Goal: Task Accomplishment & Management: Manage account settings

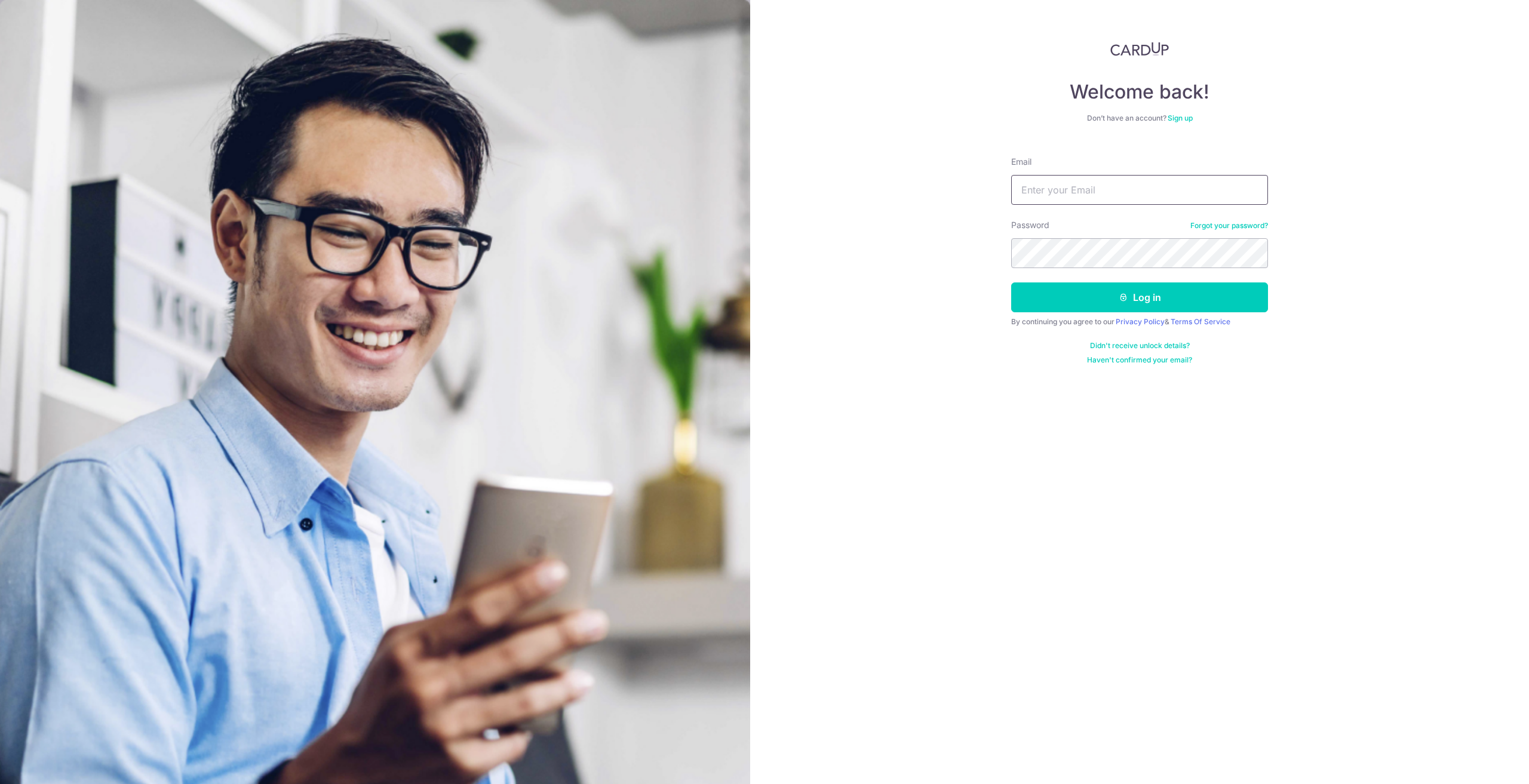
click at [1047, 181] on input "Email" at bounding box center [1139, 189] width 257 height 30
type input "[EMAIL_ADDRESS][DOMAIN_NAME]"
click at [1144, 298] on button "Log in" at bounding box center [1139, 297] width 257 height 30
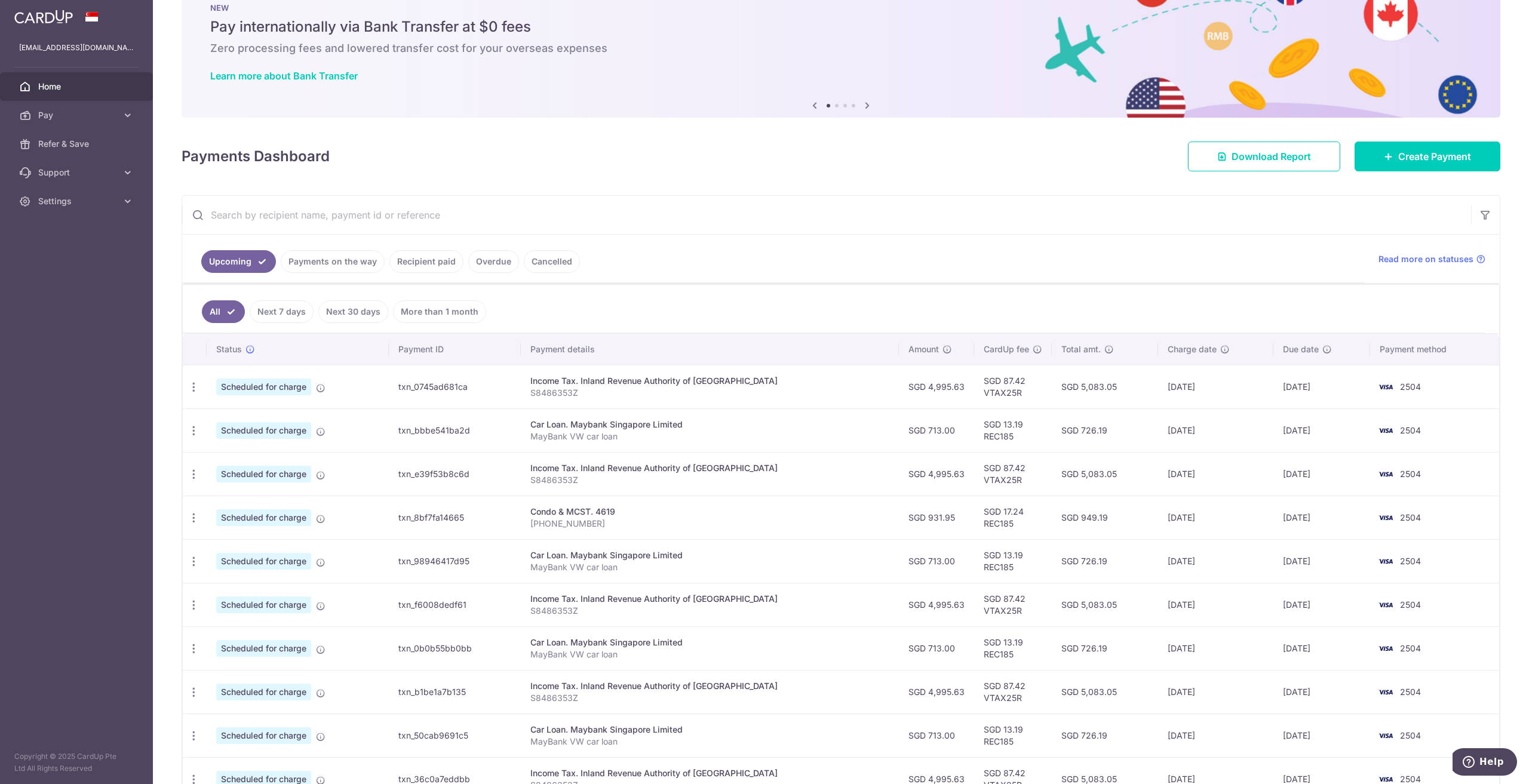
scroll to position [120, 0]
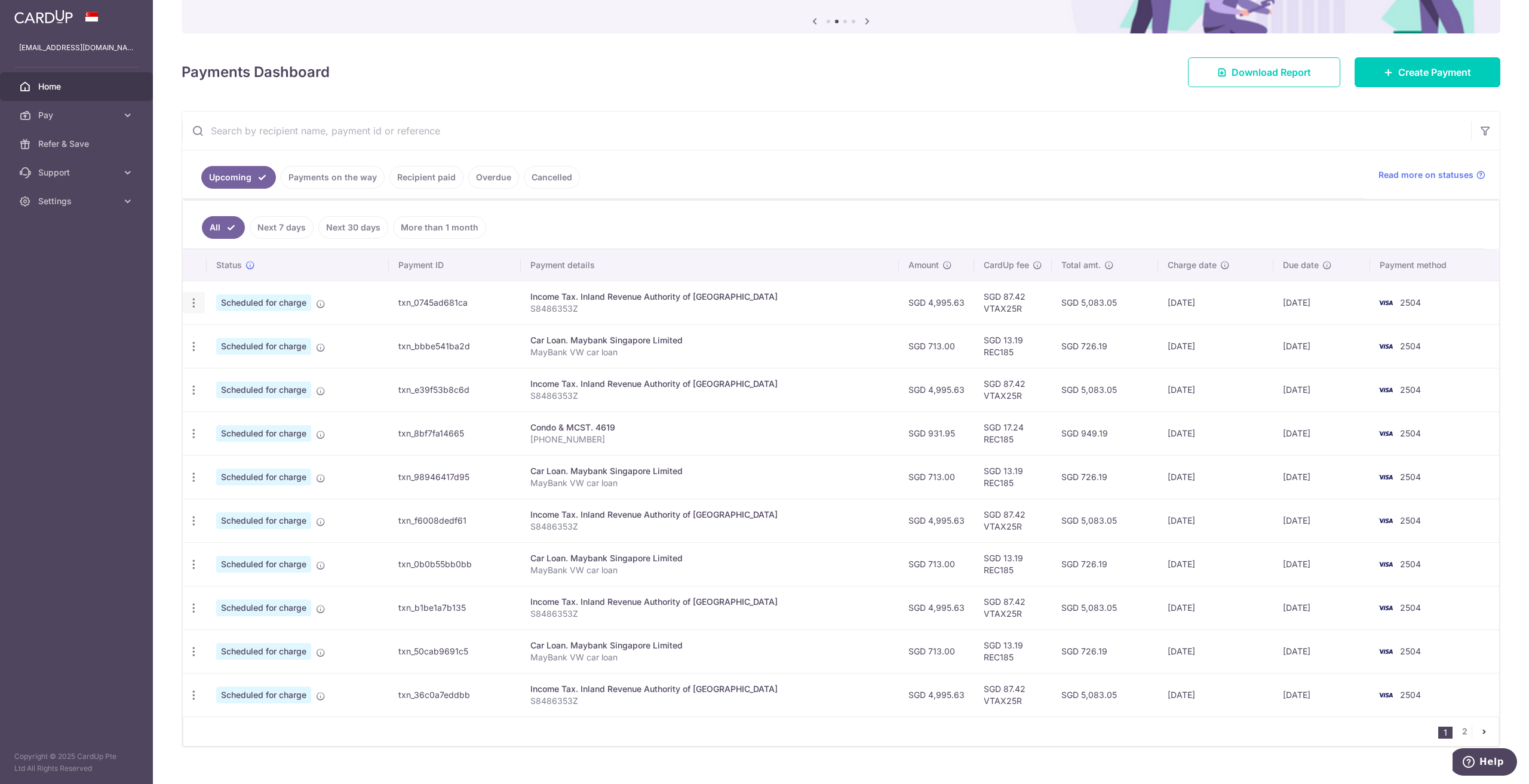
click at [194, 301] on icon "button" at bounding box center [193, 303] width 13 height 13
click at [224, 330] on span "Update payment" at bounding box center [257, 336] width 81 height 14
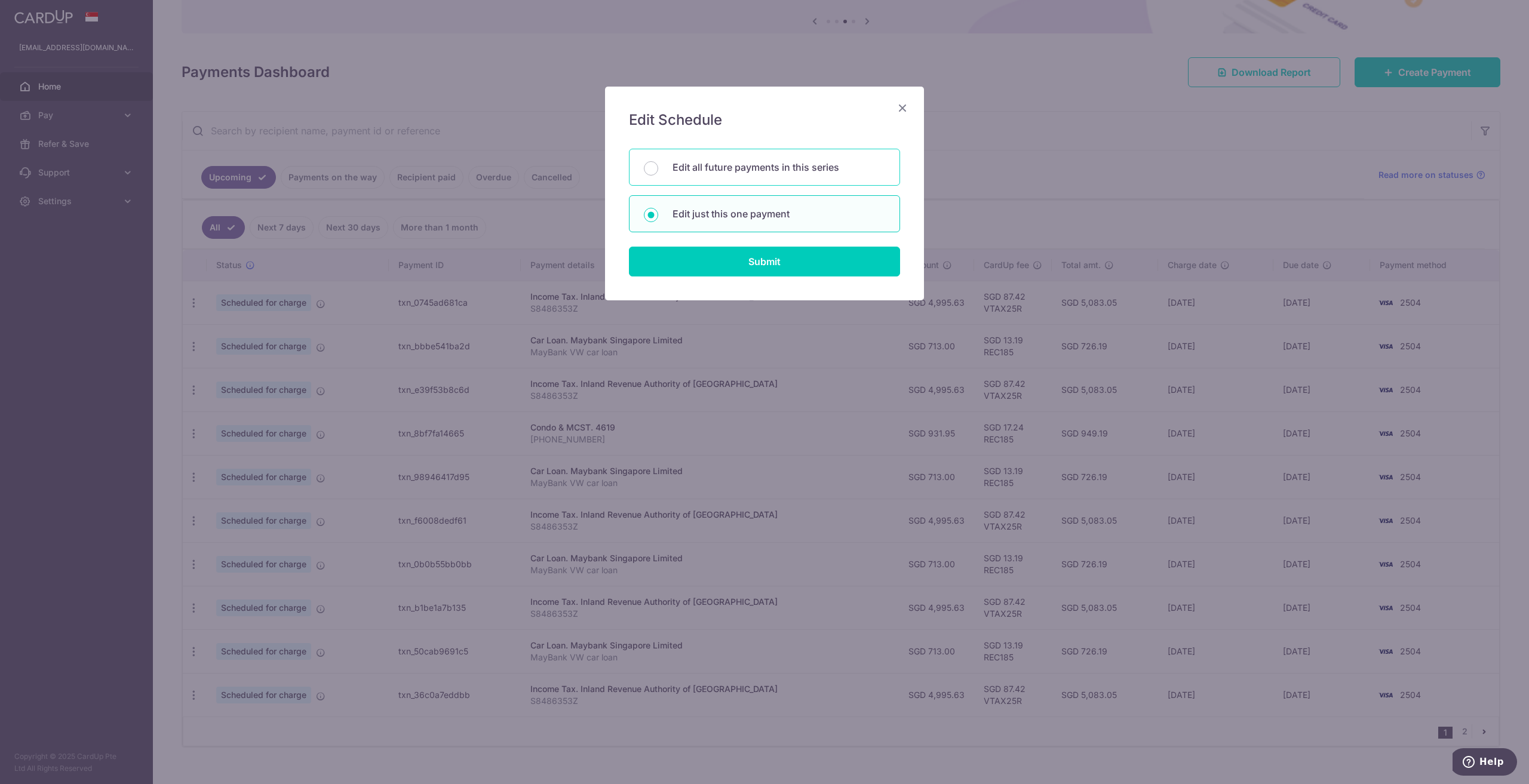
click at [706, 162] on p "Edit all future payments in this series" at bounding box center [779, 167] width 213 height 14
click at [658, 162] on input "Edit all future payments in this series" at bounding box center [651, 168] width 14 height 14
radio input "true"
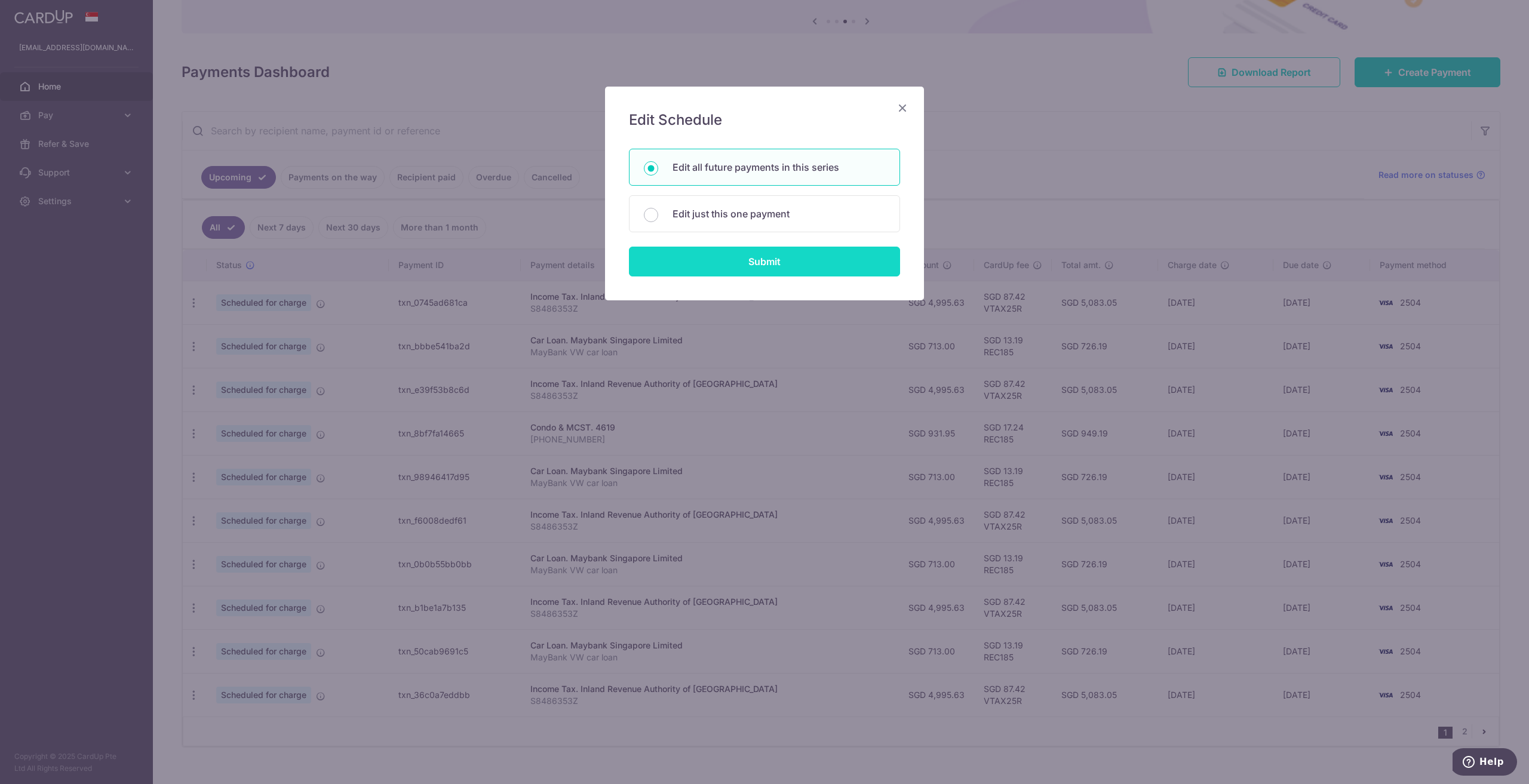
click at [706, 258] on input "Submit" at bounding box center [764, 261] width 271 height 30
radio input "true"
type input "4,995.63"
type input "S8486353Z"
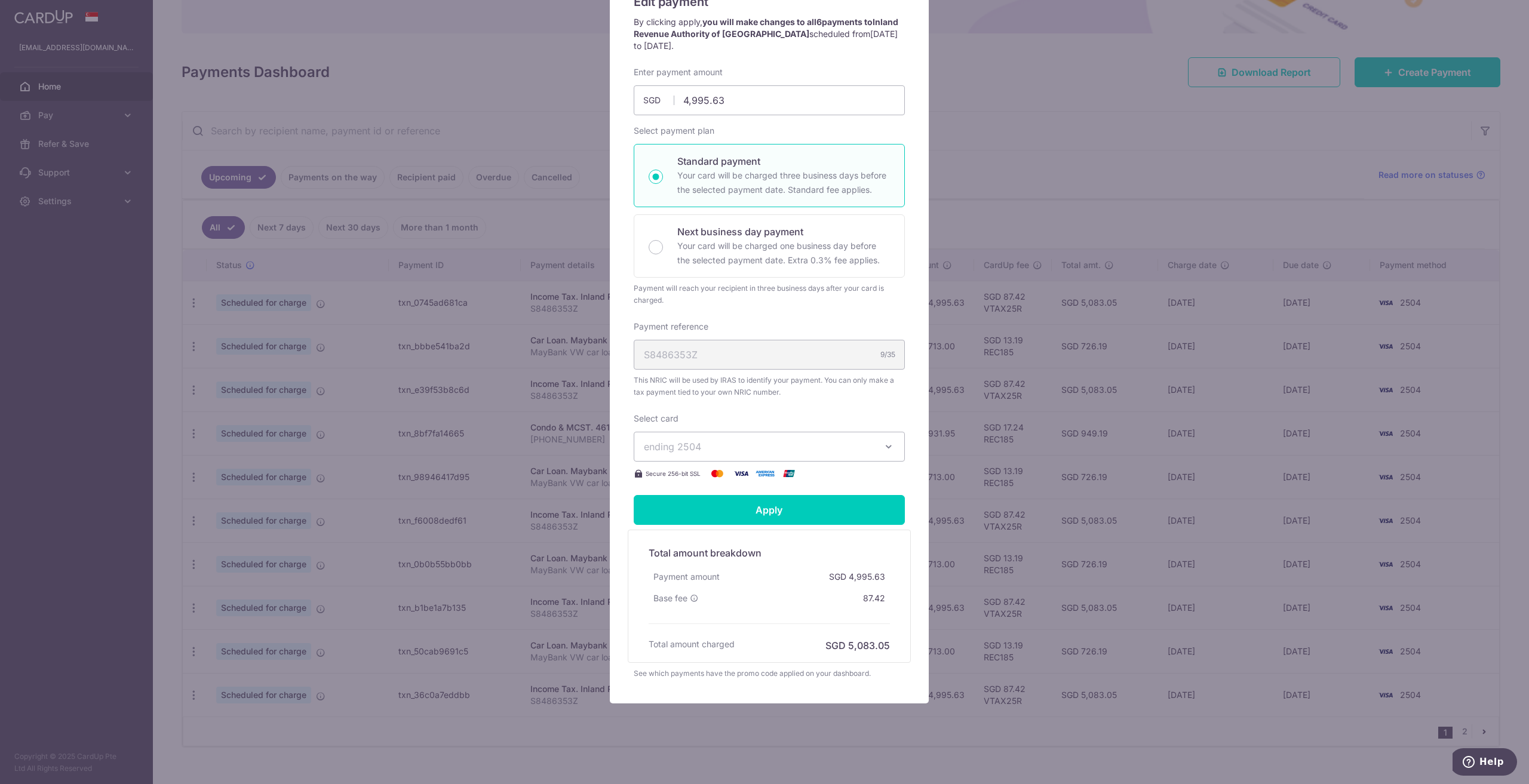
scroll to position [121, 0]
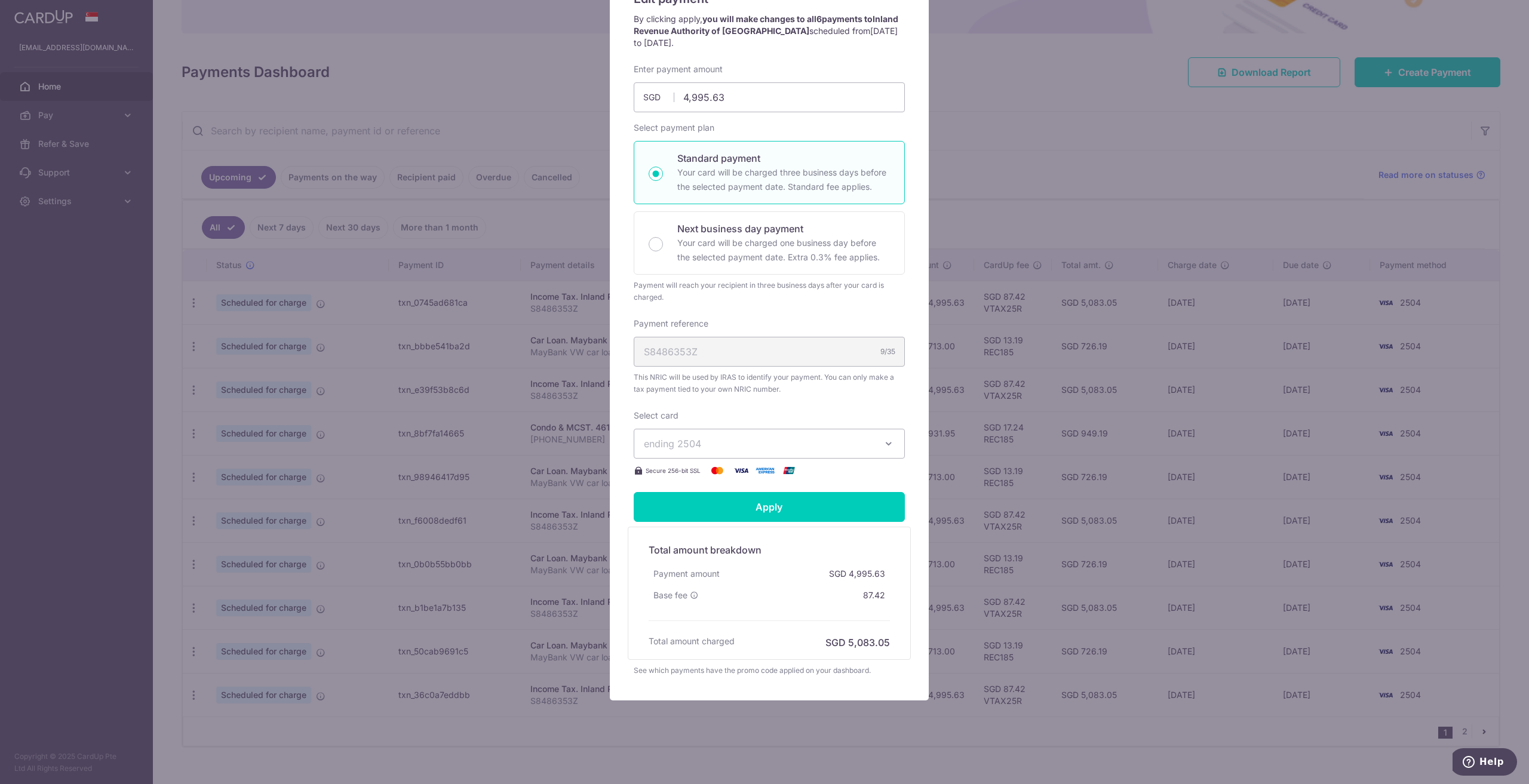
click at [886, 440] on icon "button" at bounding box center [889, 444] width 12 height 12
click at [861, 433] on button "ending 2504" at bounding box center [769, 443] width 271 height 30
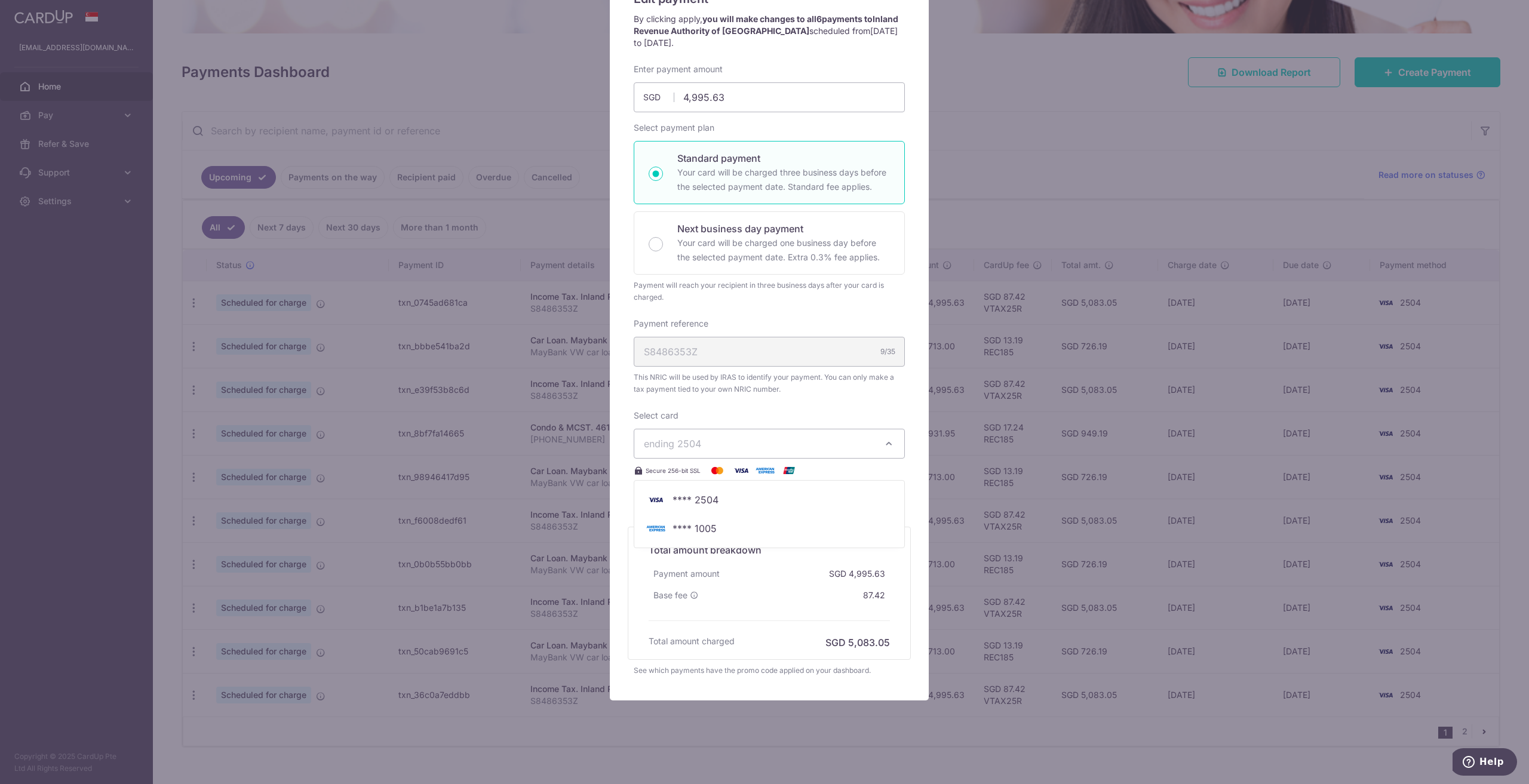
click at [872, 445] on button "ending 2504" at bounding box center [769, 443] width 271 height 30
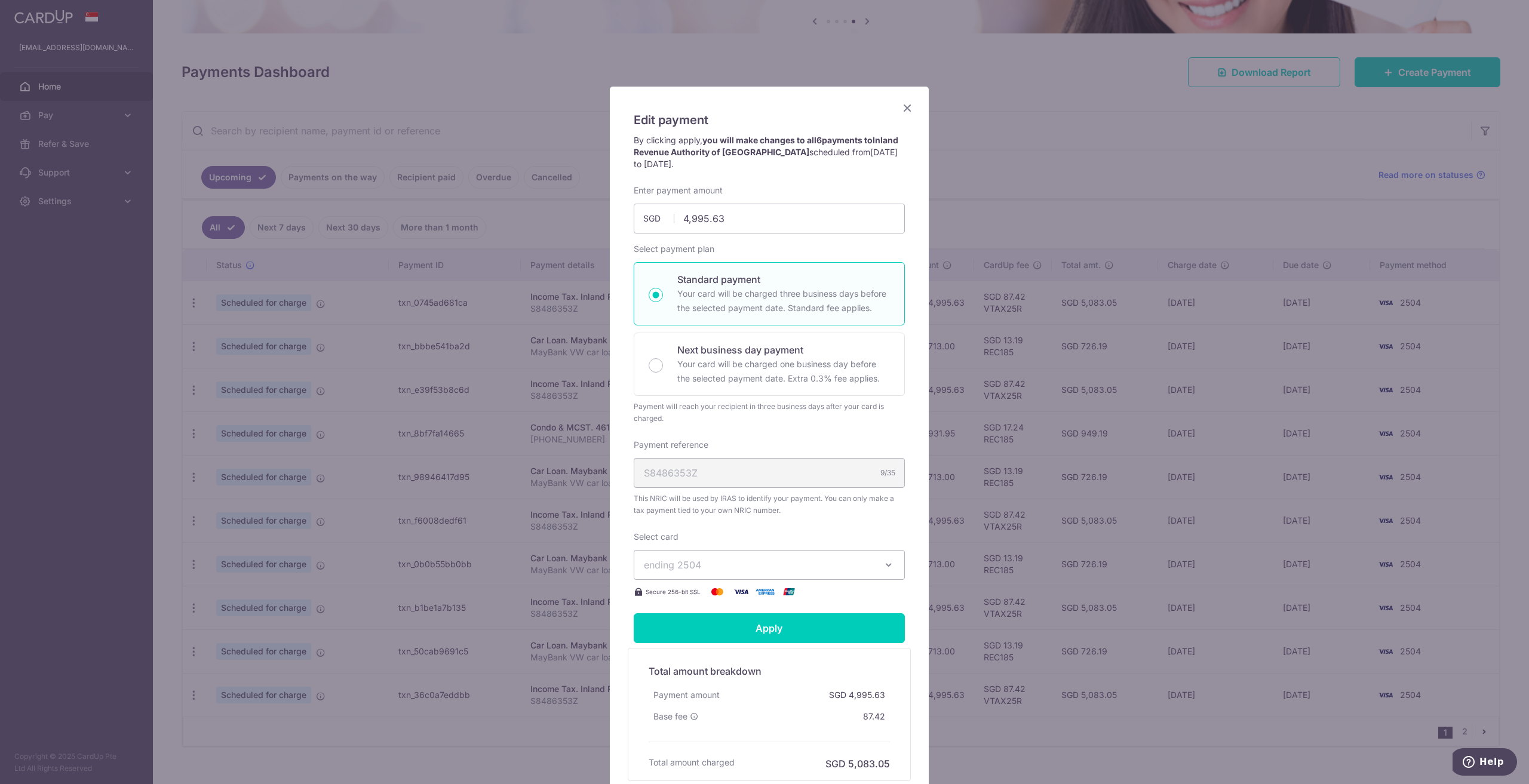
scroll to position [0, 0]
click at [893, 106] on div "Edit payment By clicking apply, you will make changes to all 6 payments to Inla…" at bounding box center [769, 454] width 319 height 735
click at [902, 106] on icon "Close" at bounding box center [907, 108] width 14 height 15
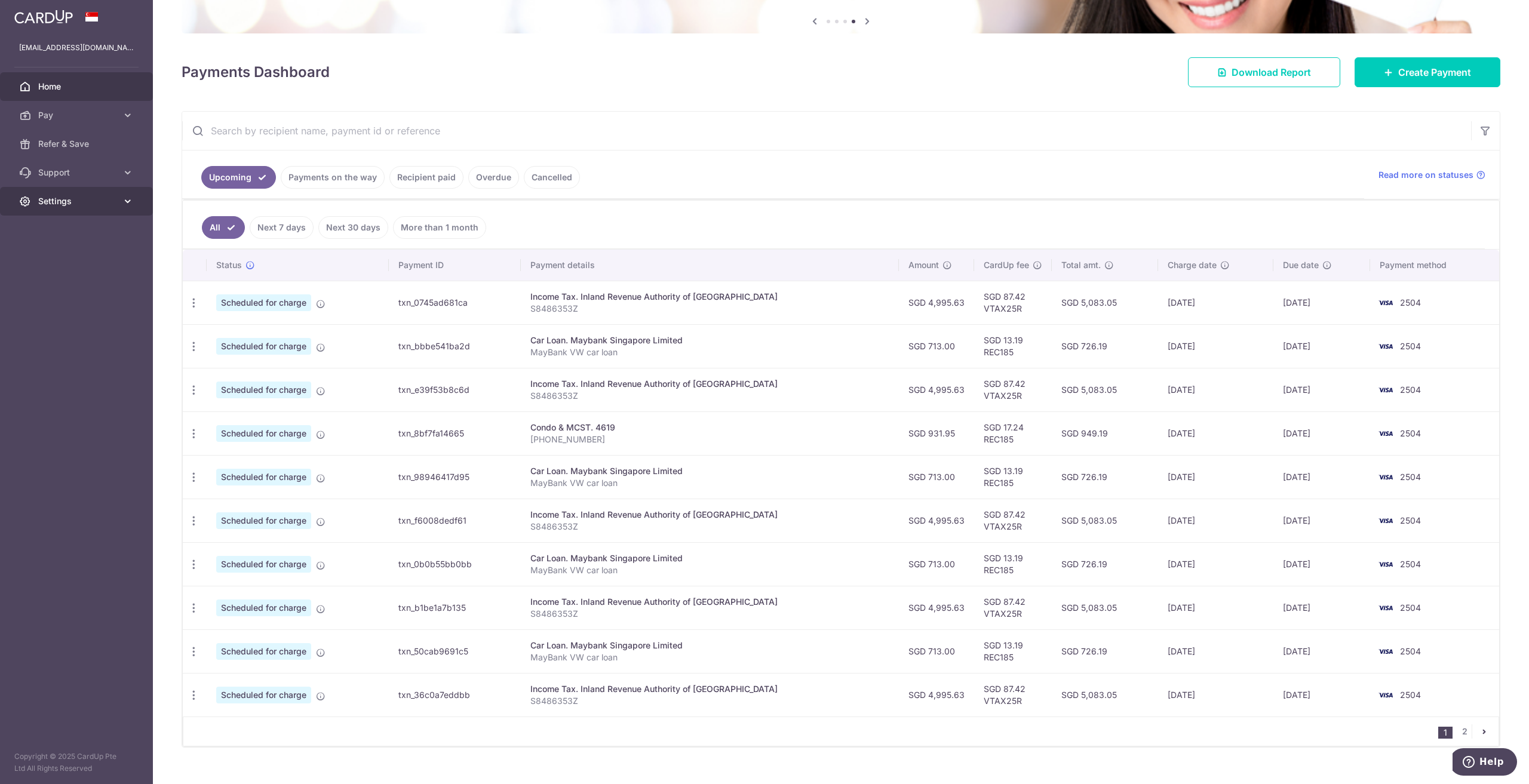
click at [111, 198] on span "Settings" at bounding box center [77, 201] width 79 height 12
click at [93, 172] on span "Support" at bounding box center [77, 173] width 79 height 12
click at [117, 122] on link "Pay" at bounding box center [77, 115] width 153 height 29
click at [61, 206] on span "Cards" at bounding box center [77, 201] width 79 height 12
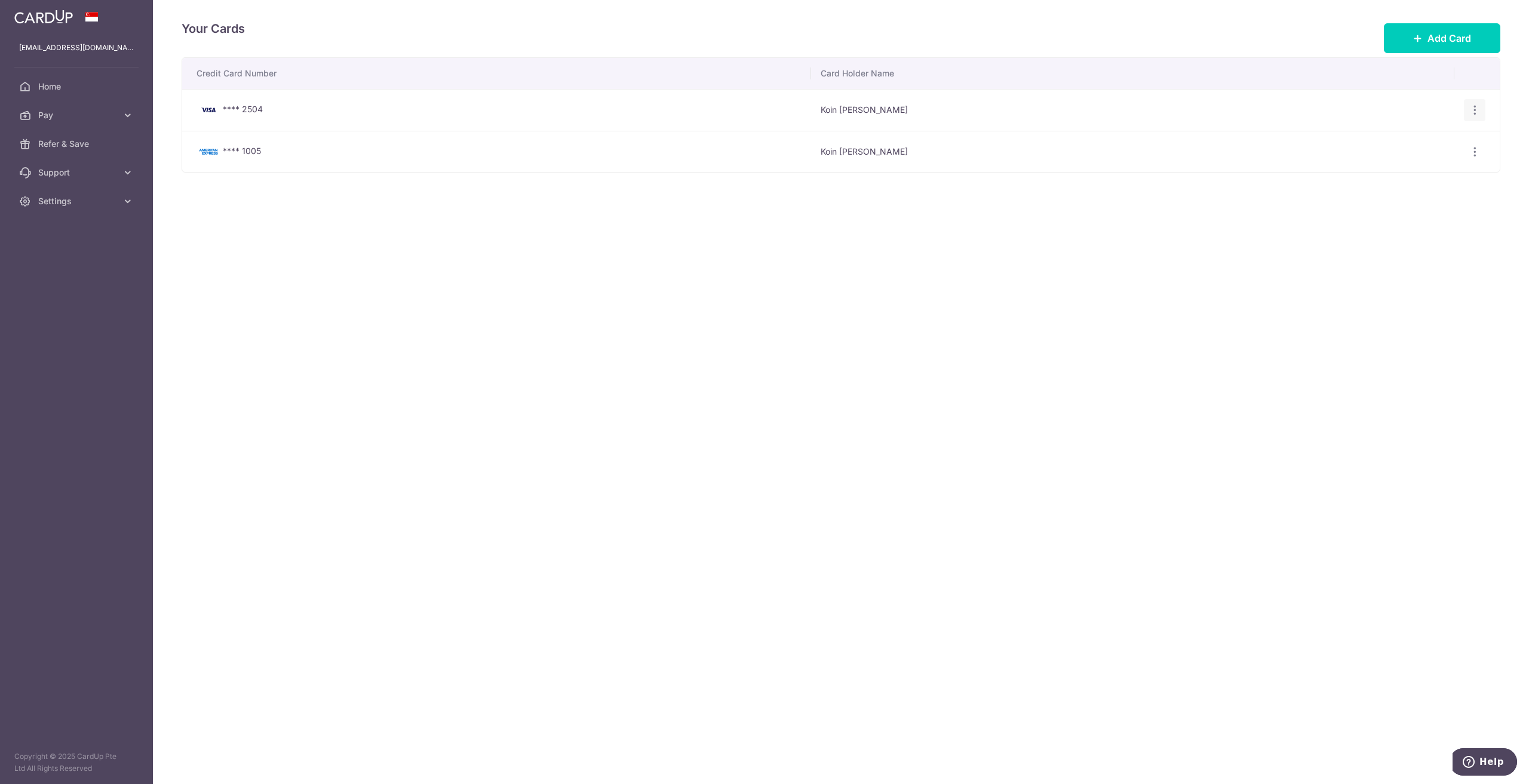
click at [1473, 109] on icon "button" at bounding box center [1474, 110] width 13 height 13
click at [1422, 145] on span "View/Edit" at bounding box center [1434, 143] width 81 height 14
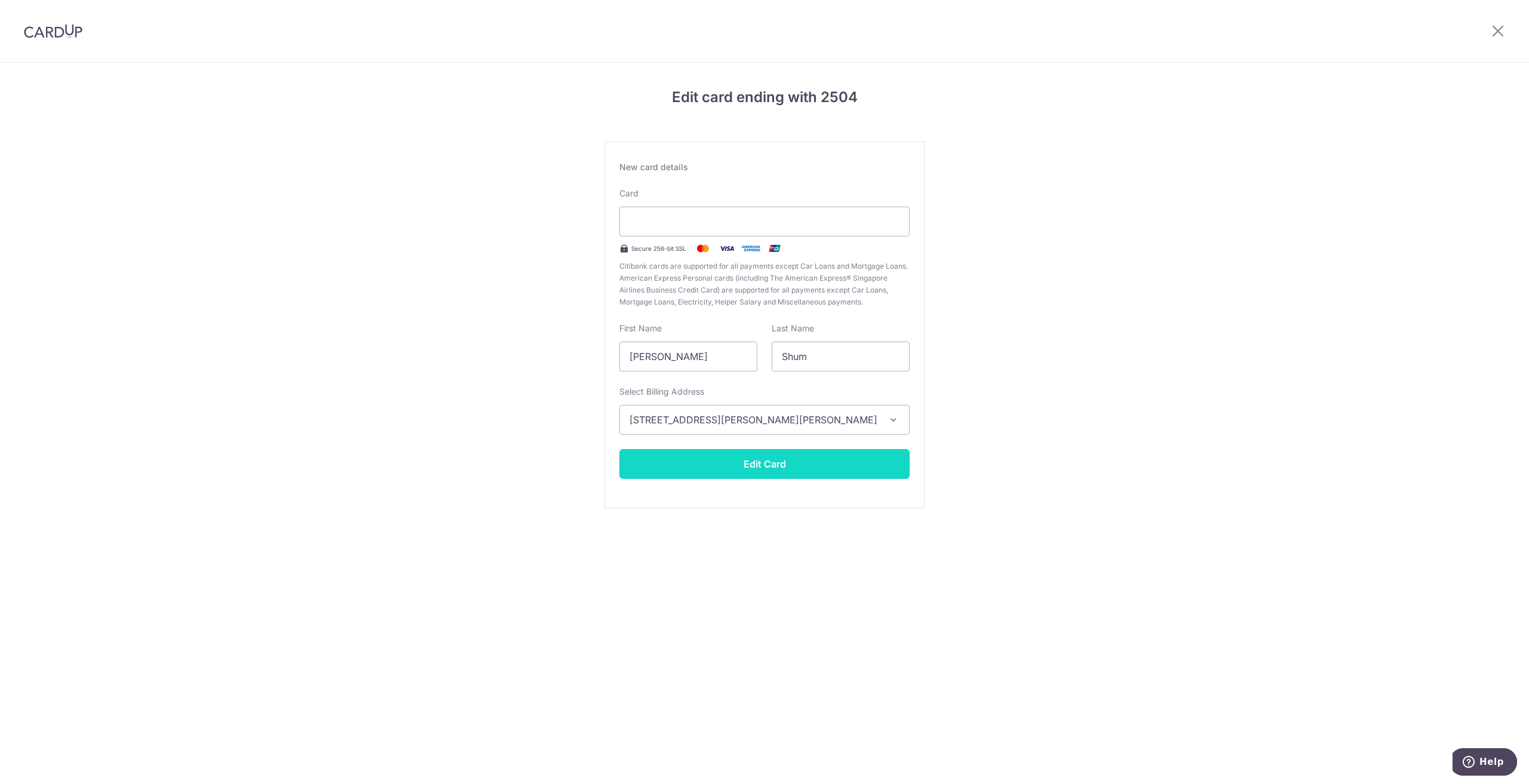
click at [713, 473] on button "Edit Card" at bounding box center [764, 464] width 290 height 30
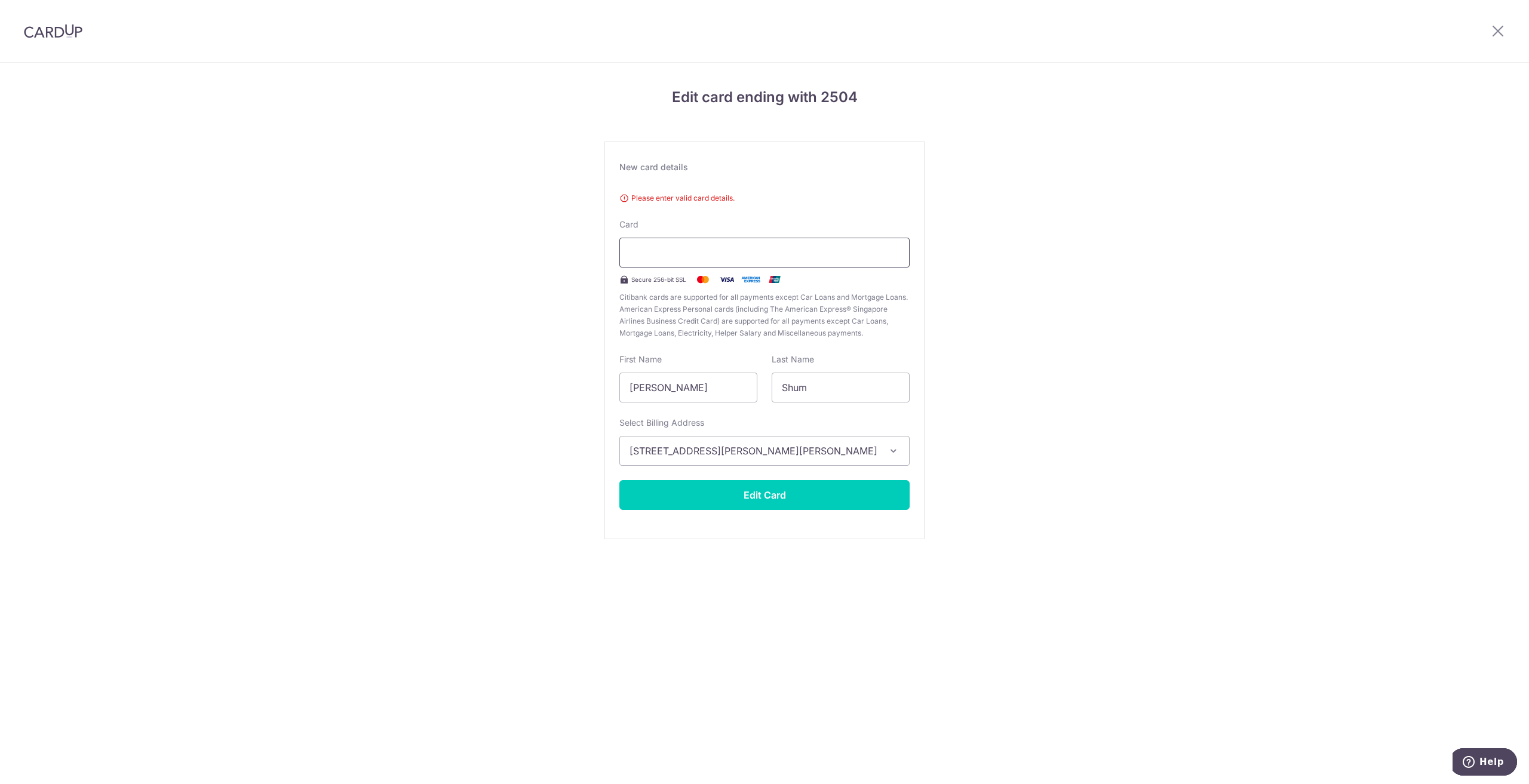
click at [840, 244] on div at bounding box center [764, 252] width 290 height 30
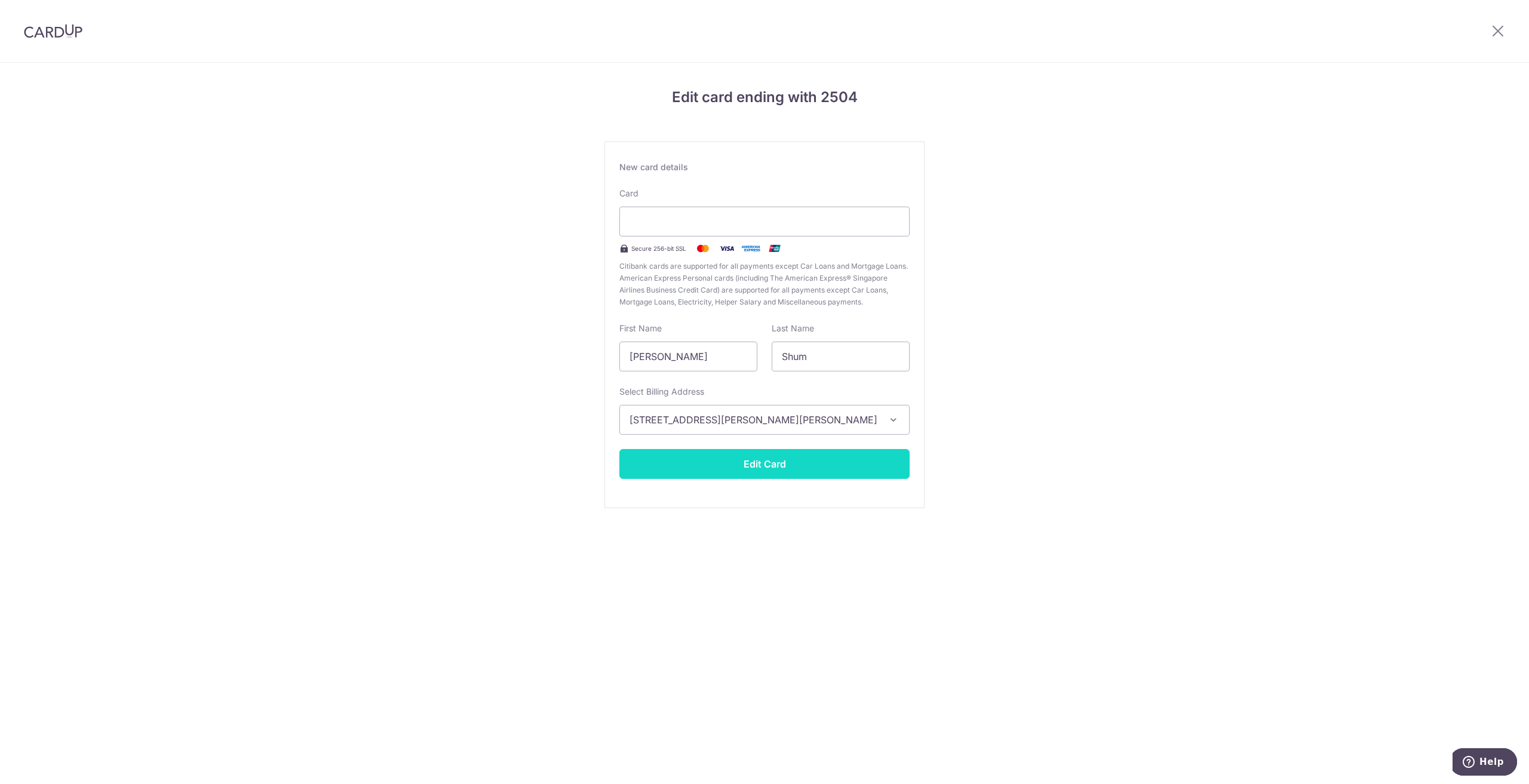
click at [765, 463] on button "Edit Card" at bounding box center [764, 464] width 290 height 30
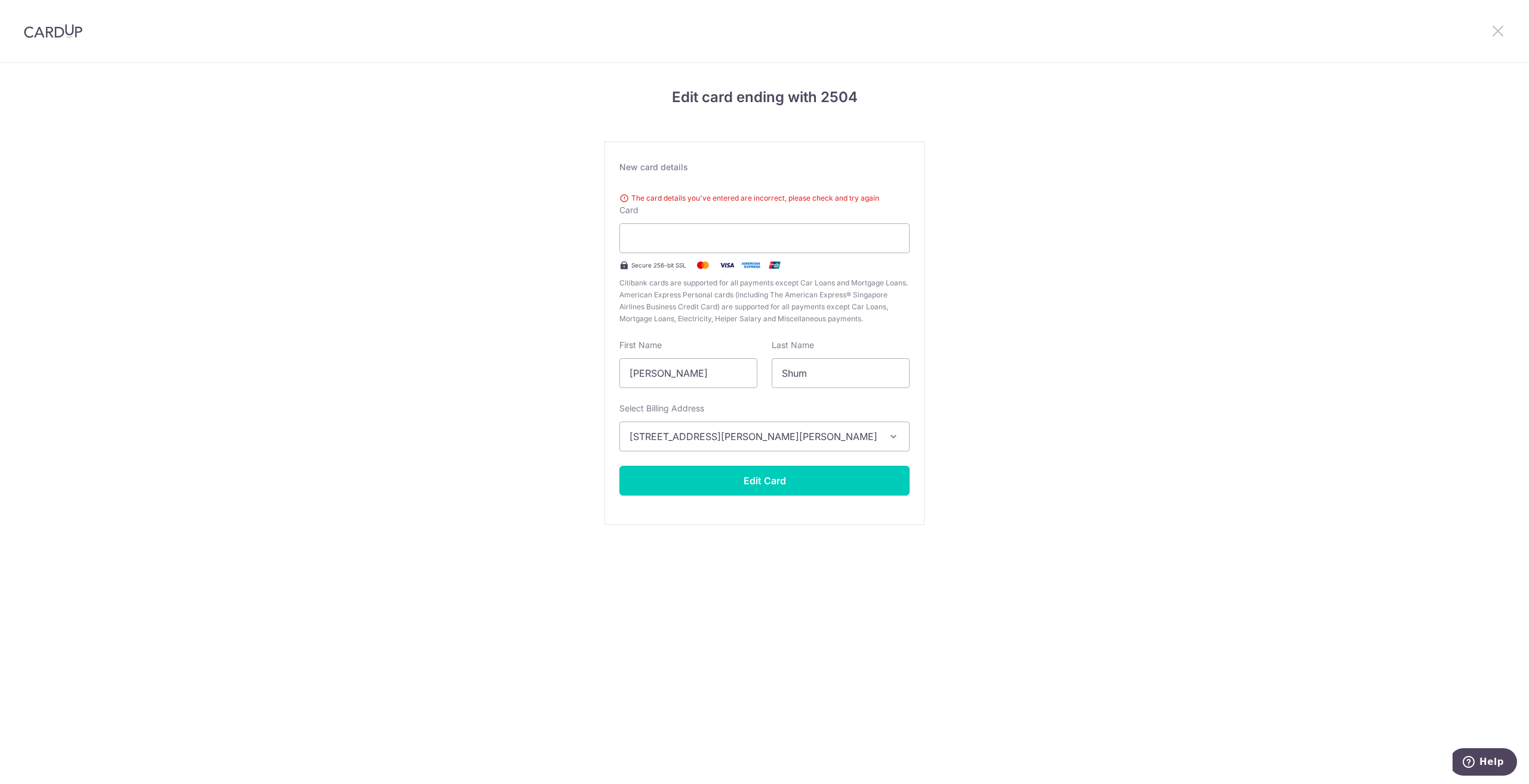
click at [1497, 34] on icon at bounding box center [1497, 31] width 14 height 15
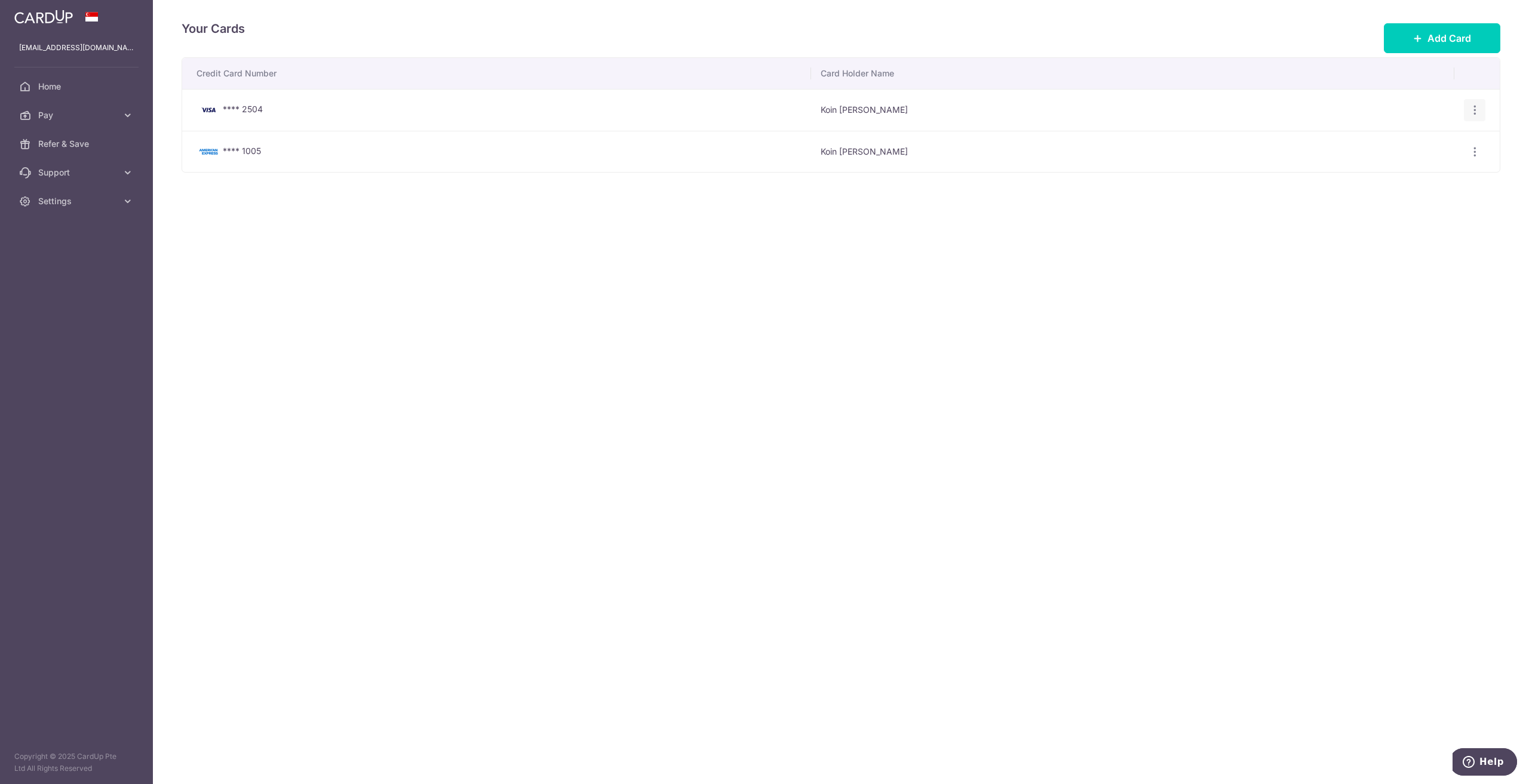
click at [1475, 108] on icon "button" at bounding box center [1474, 110] width 13 height 13
click at [1417, 171] on span "Delete" at bounding box center [1434, 172] width 81 height 14
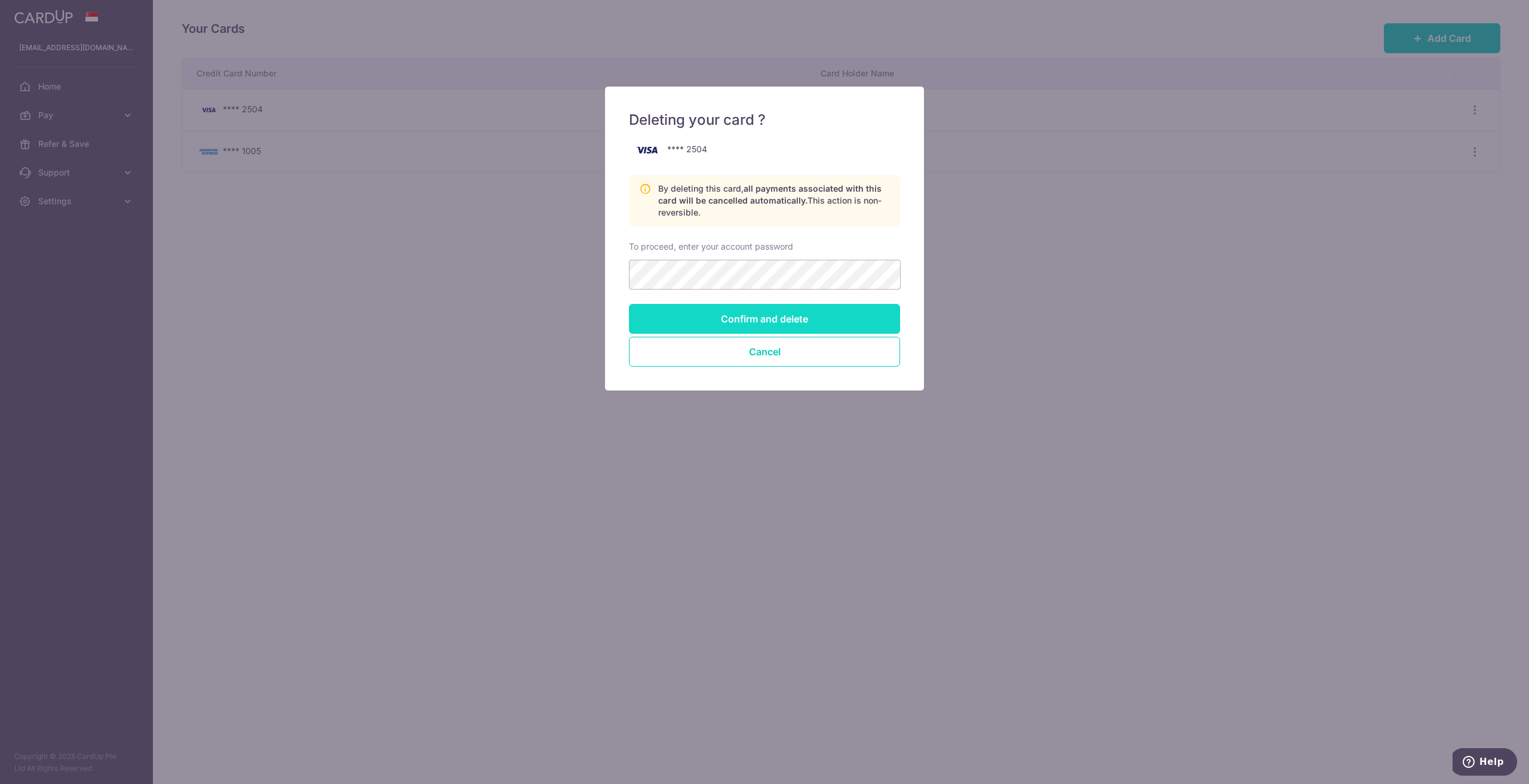
click at [735, 320] on input "Confirm and delete" at bounding box center [764, 318] width 271 height 30
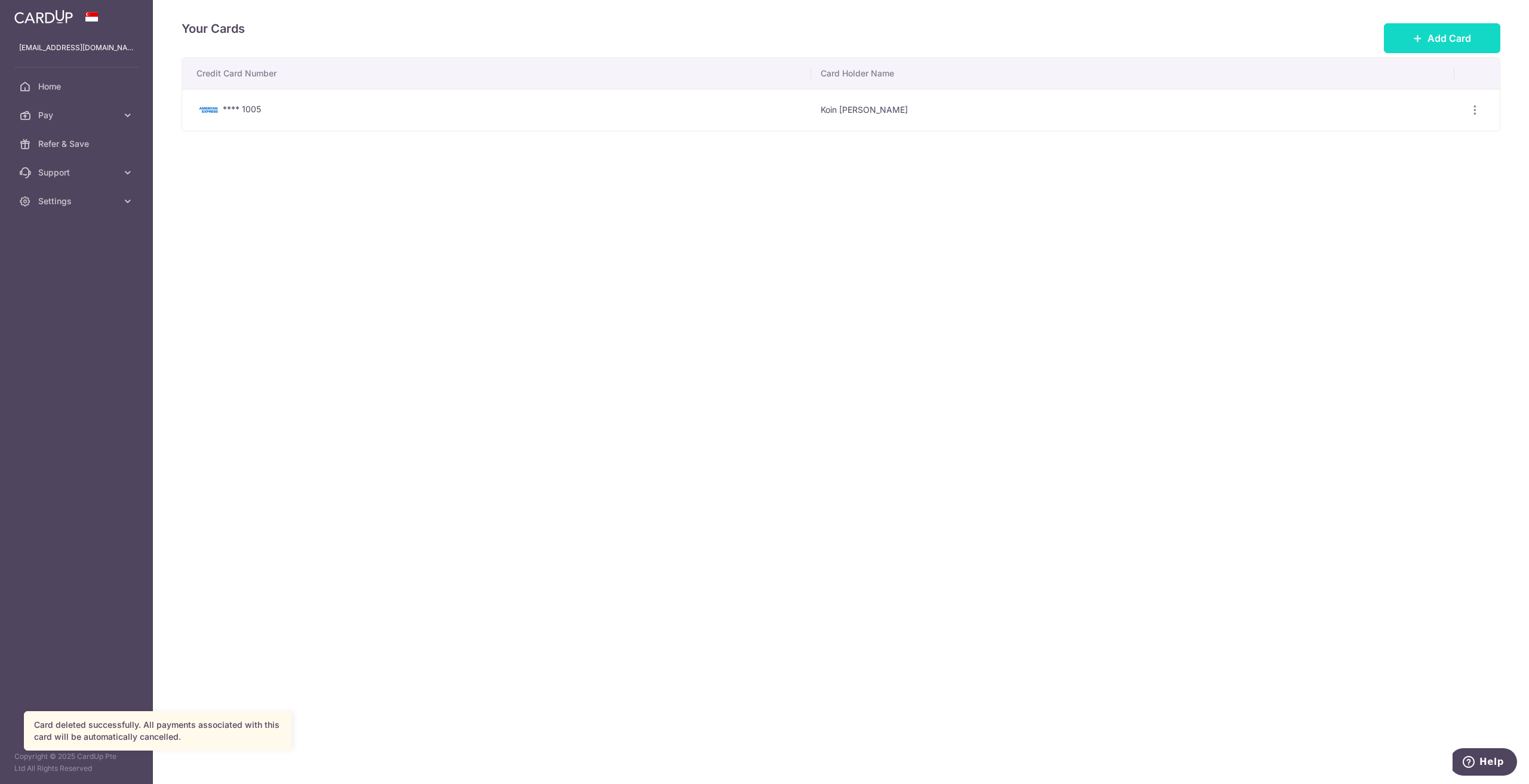
click at [1425, 27] on button "Add Card" at bounding box center [1442, 38] width 117 height 30
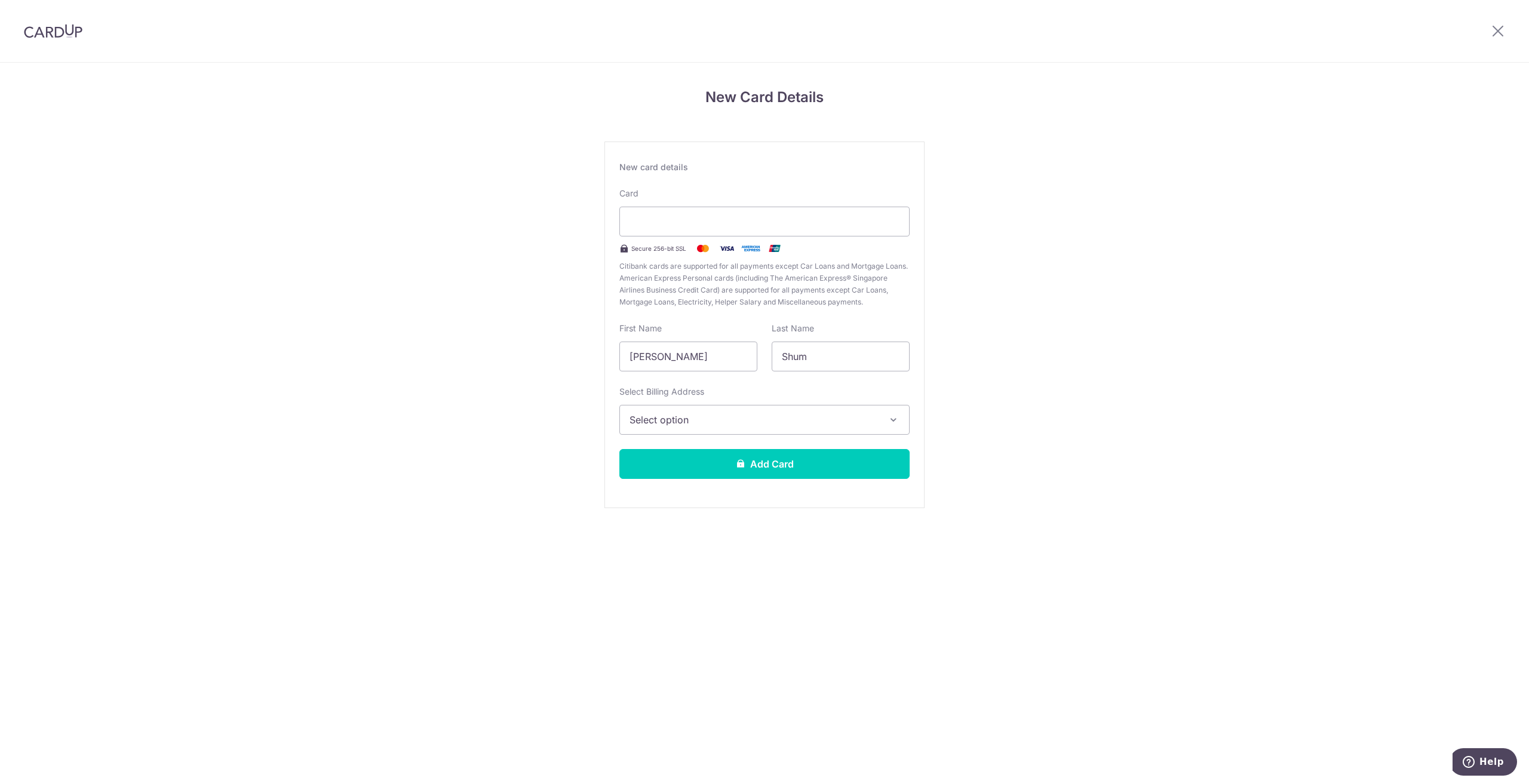
click at [832, 409] on button "Select option" at bounding box center [764, 419] width 290 height 30
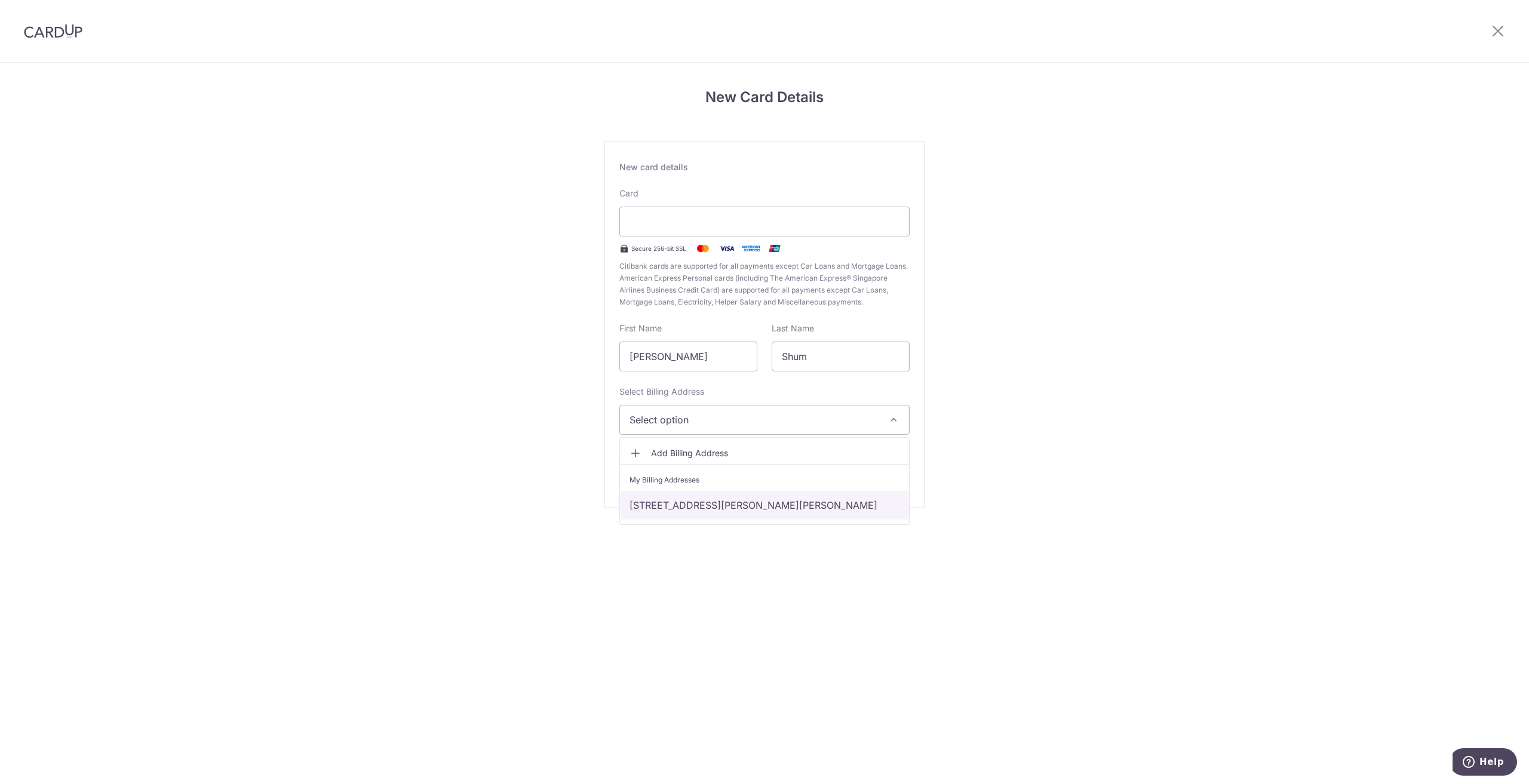
click at [736, 502] on link "[STREET_ADDRESS][PERSON_NAME][PERSON_NAME]" at bounding box center [764, 505] width 289 height 29
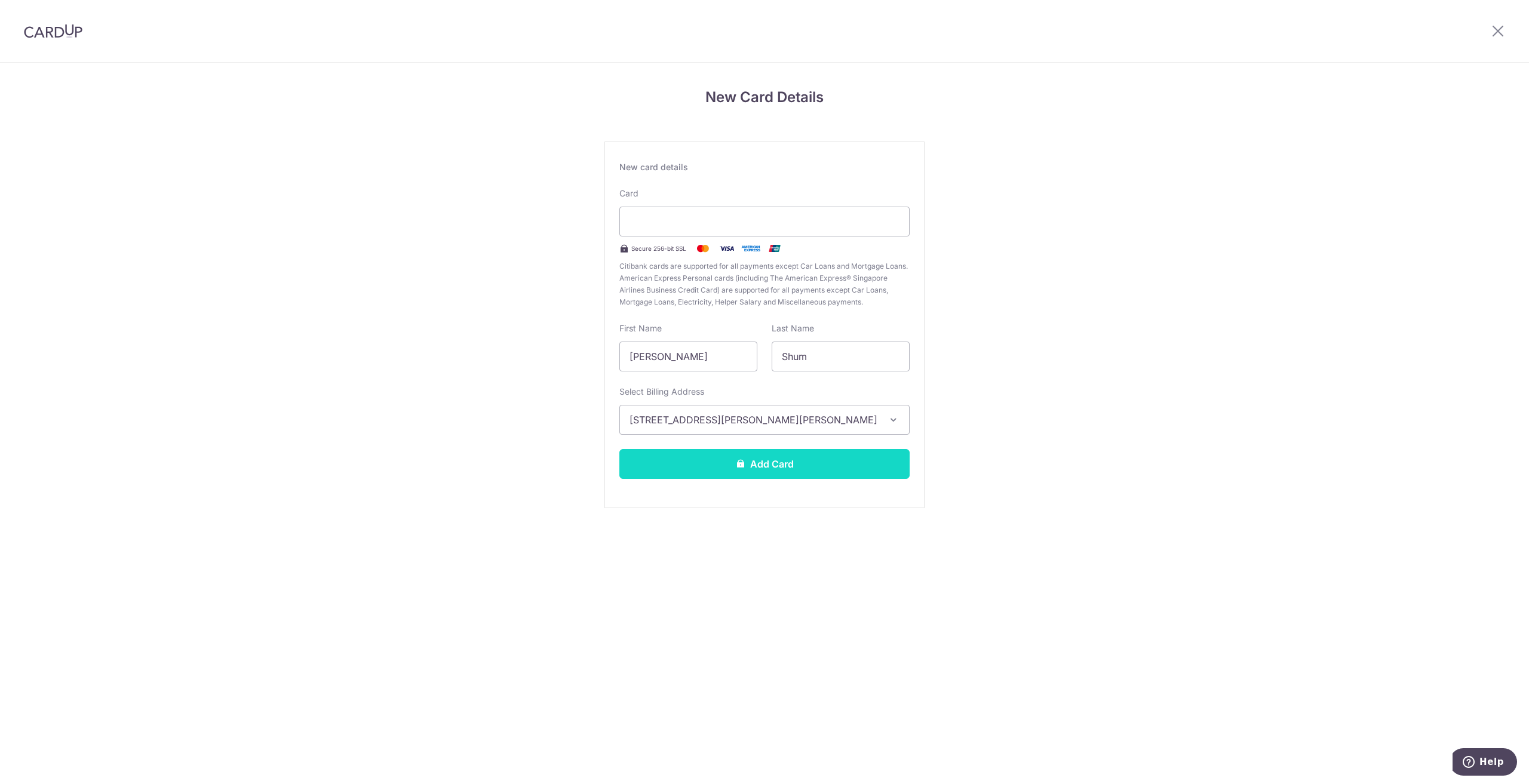
click at [746, 473] on button "Add Card" at bounding box center [764, 464] width 290 height 30
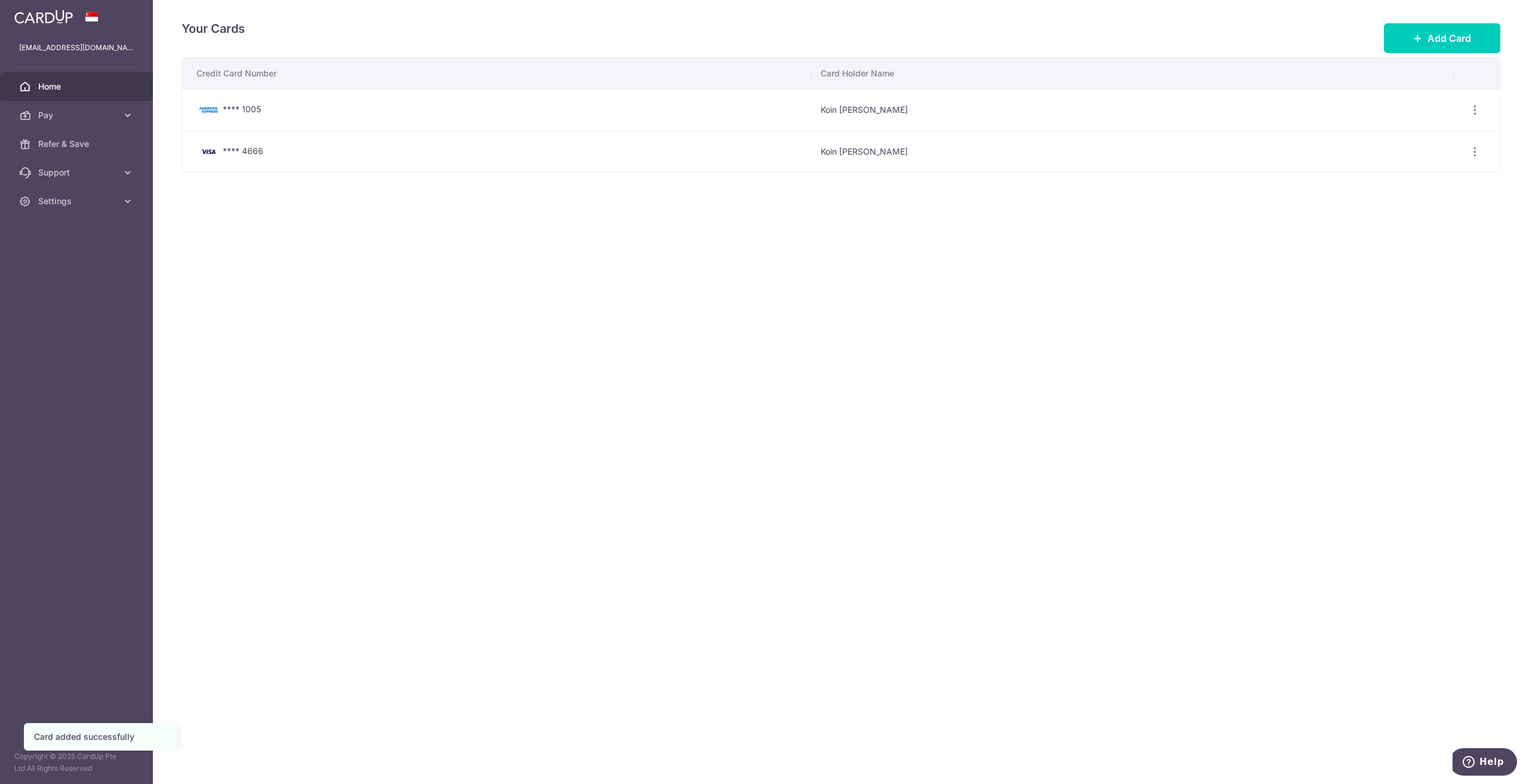
click at [80, 83] on span "Home" at bounding box center [77, 86] width 79 height 12
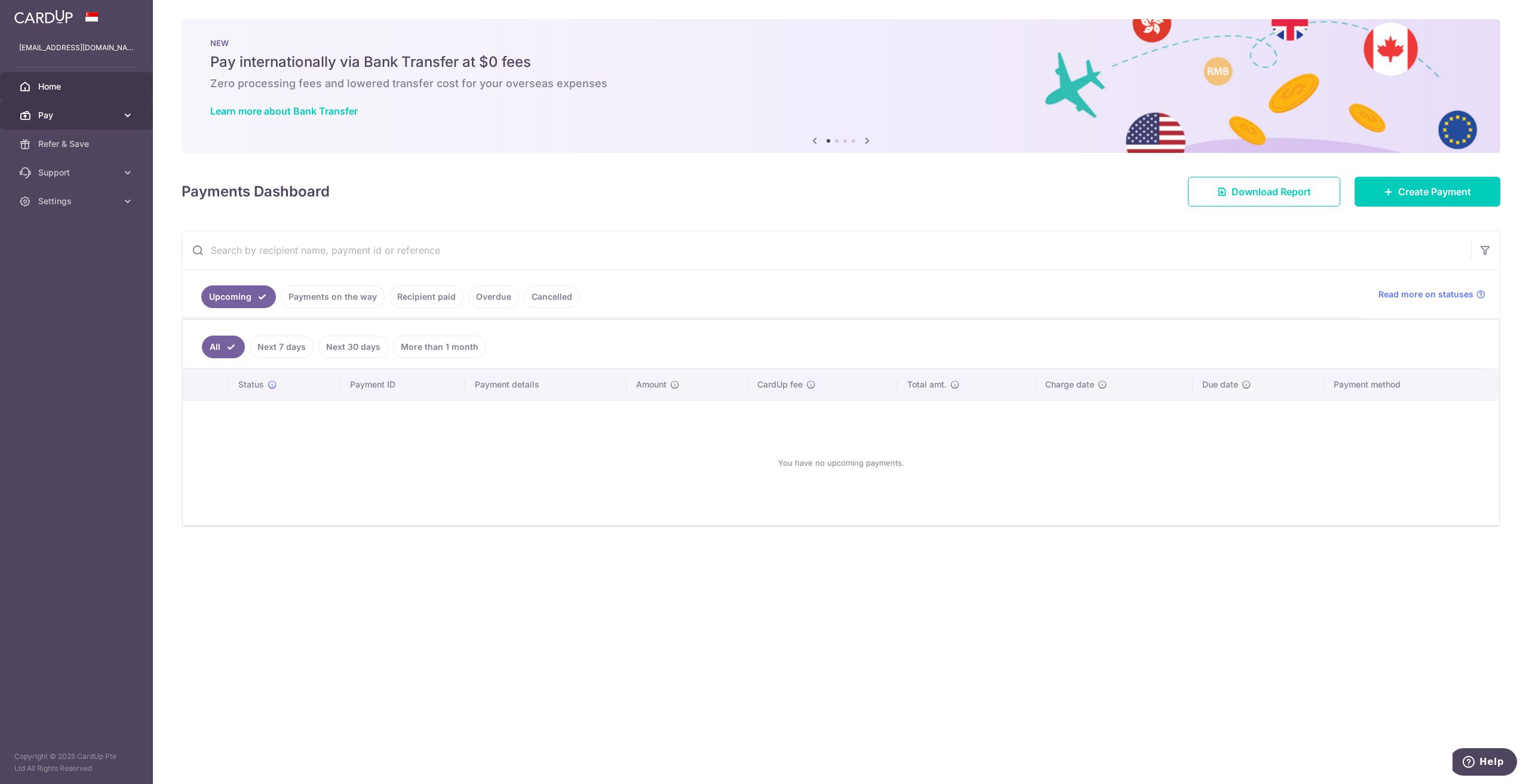
click at [72, 111] on span "Pay" at bounding box center [77, 115] width 79 height 12
click at [78, 206] on span "Settings" at bounding box center [77, 201] width 79 height 12
click at [64, 231] on span "Account" at bounding box center [77, 230] width 79 height 12
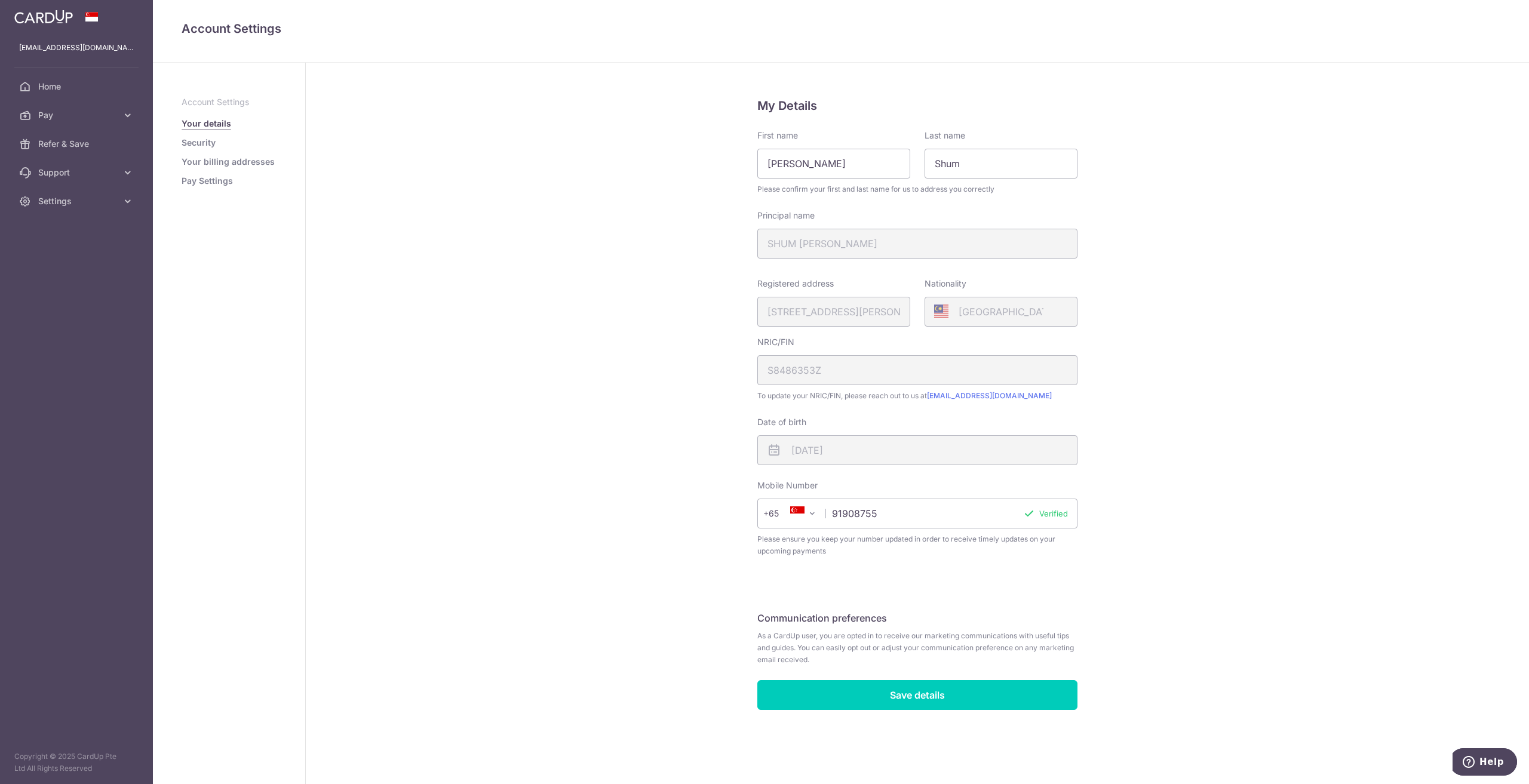
click at [192, 185] on link "Pay Settings" at bounding box center [208, 181] width 52 height 12
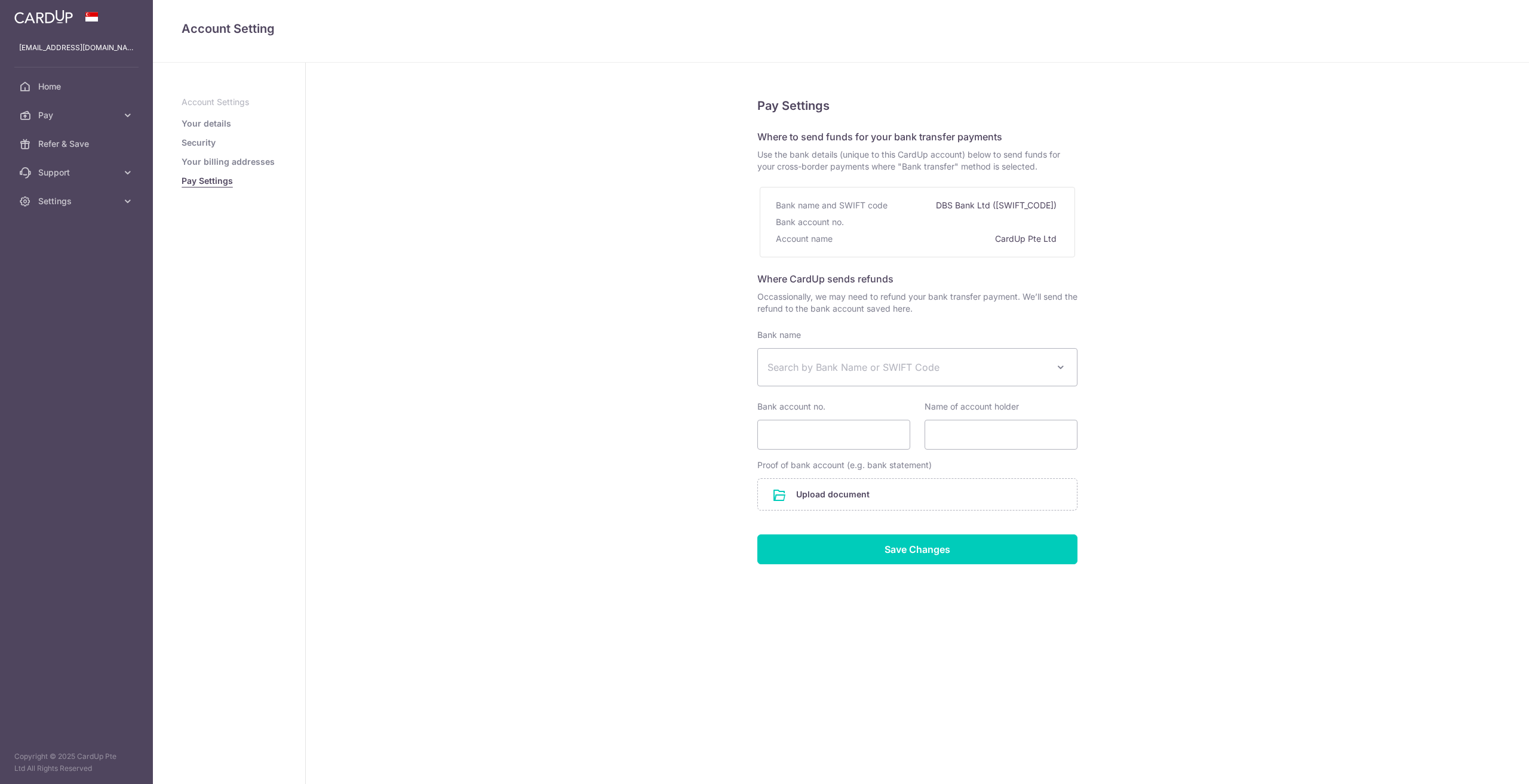
select select
click at [83, 92] on span "Home" at bounding box center [77, 86] width 79 height 12
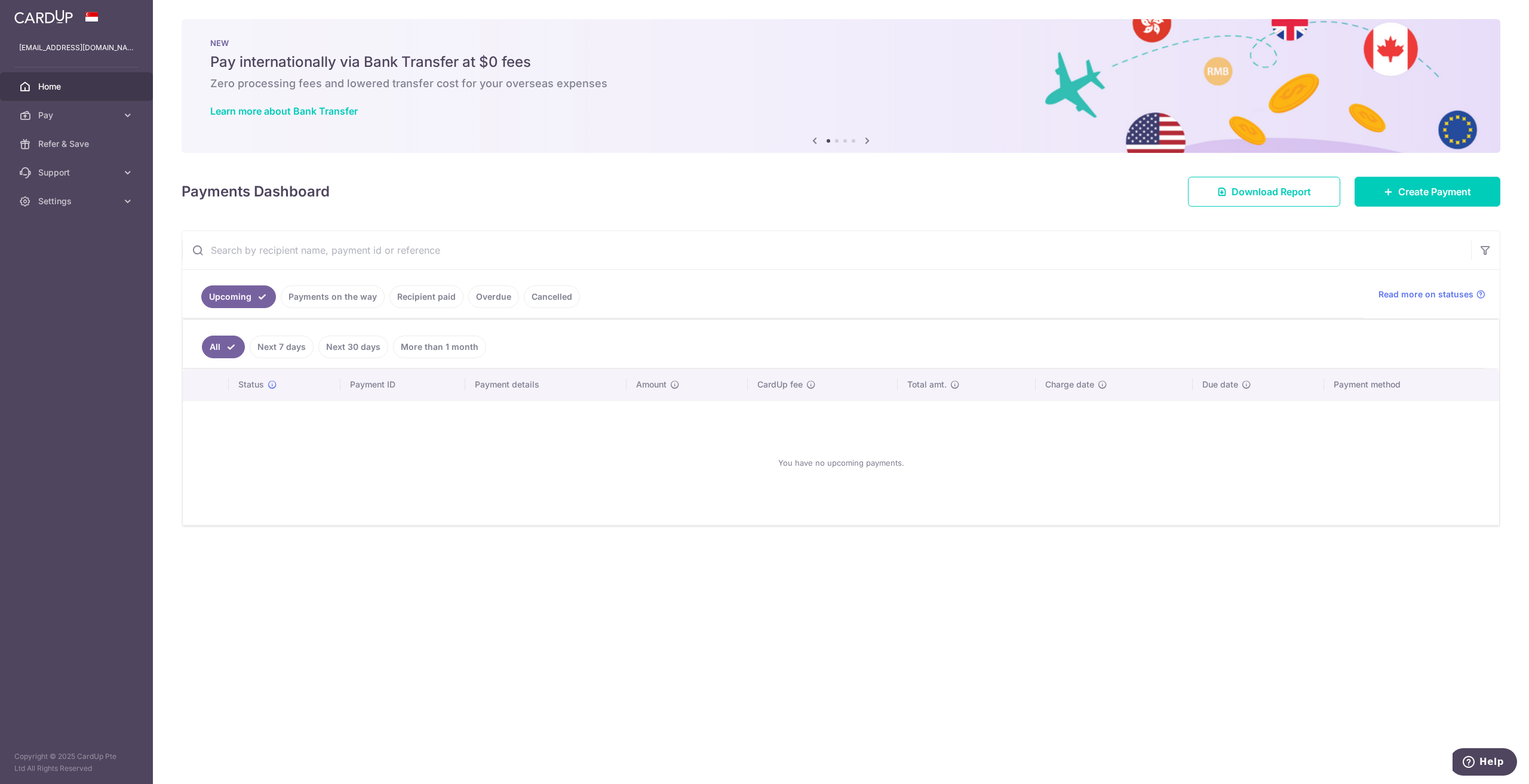
click at [546, 288] on link "Cancelled" at bounding box center [552, 297] width 56 height 23
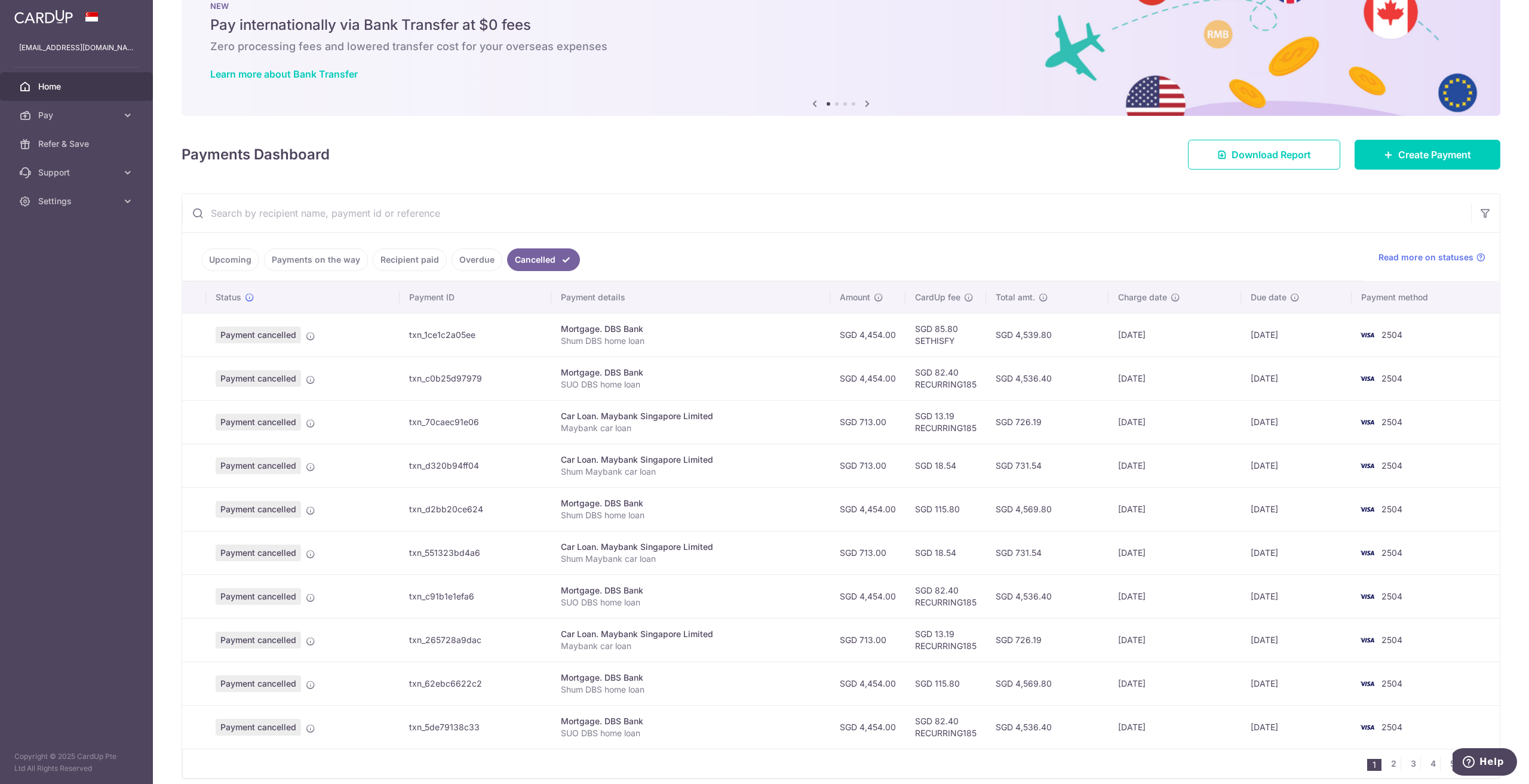
scroll to position [83, 0]
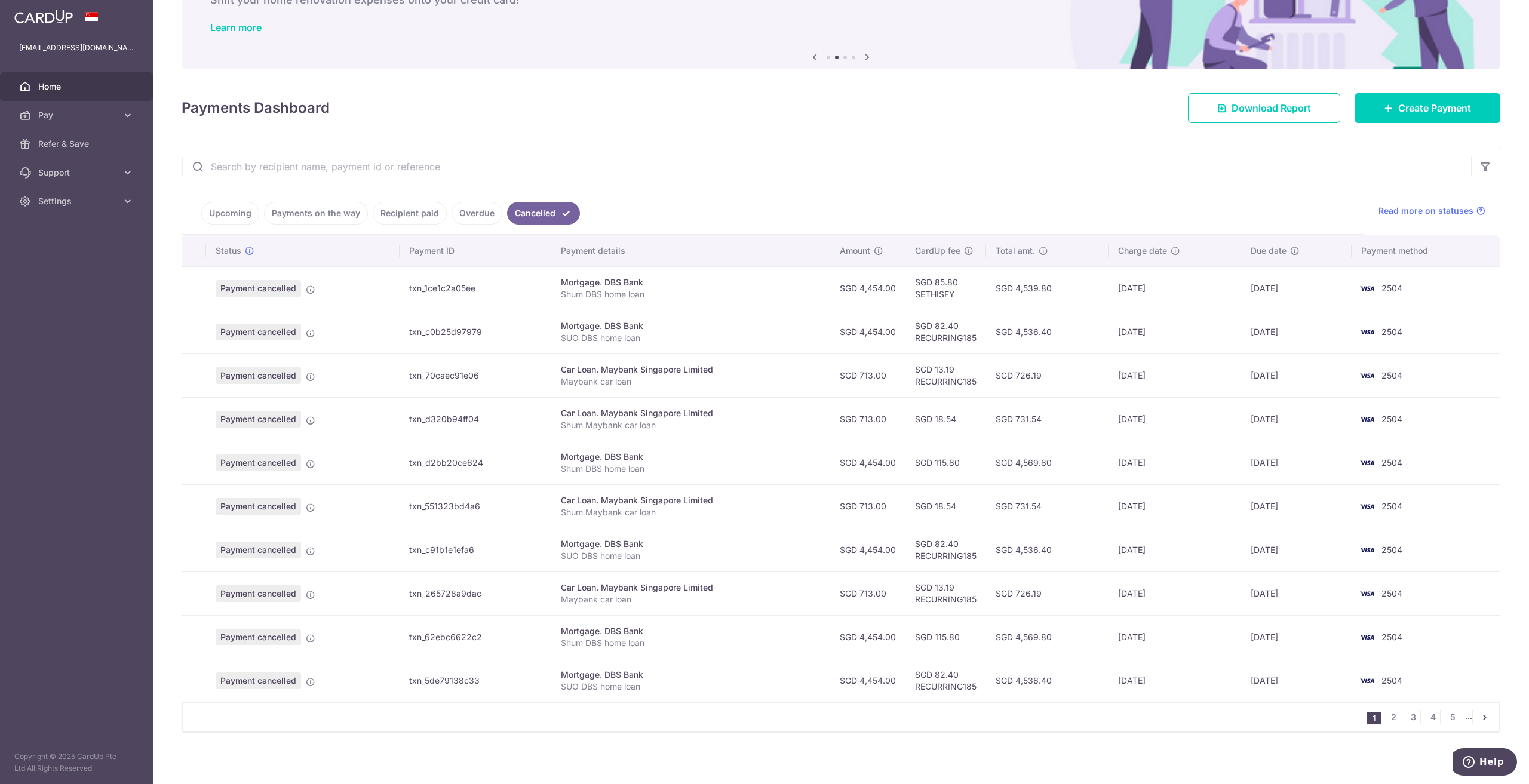
click at [1480, 712] on icon "pager" at bounding box center [1484, 717] width 10 height 10
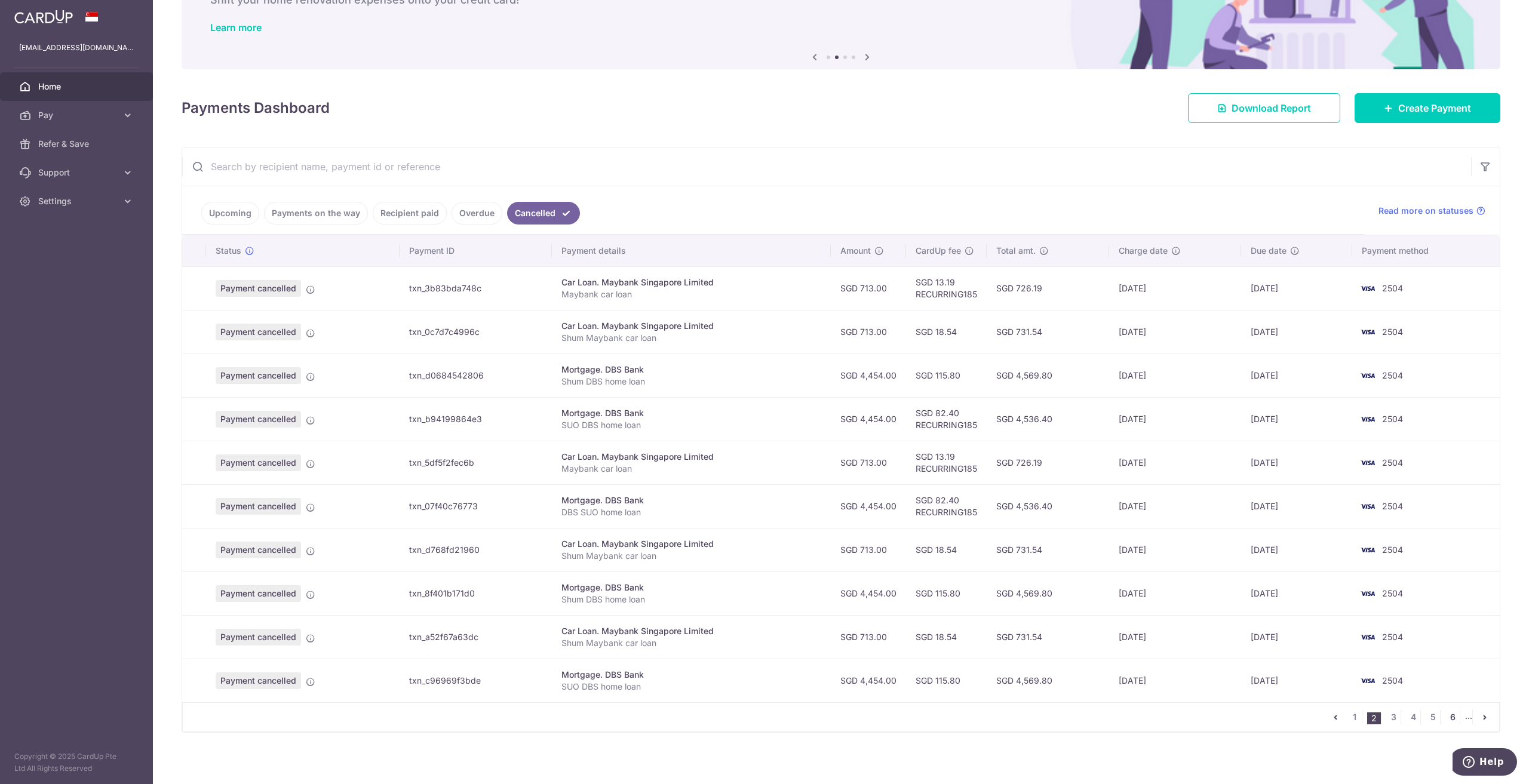
click at [1445, 714] on link "6" at bounding box center [1452, 717] width 14 height 14
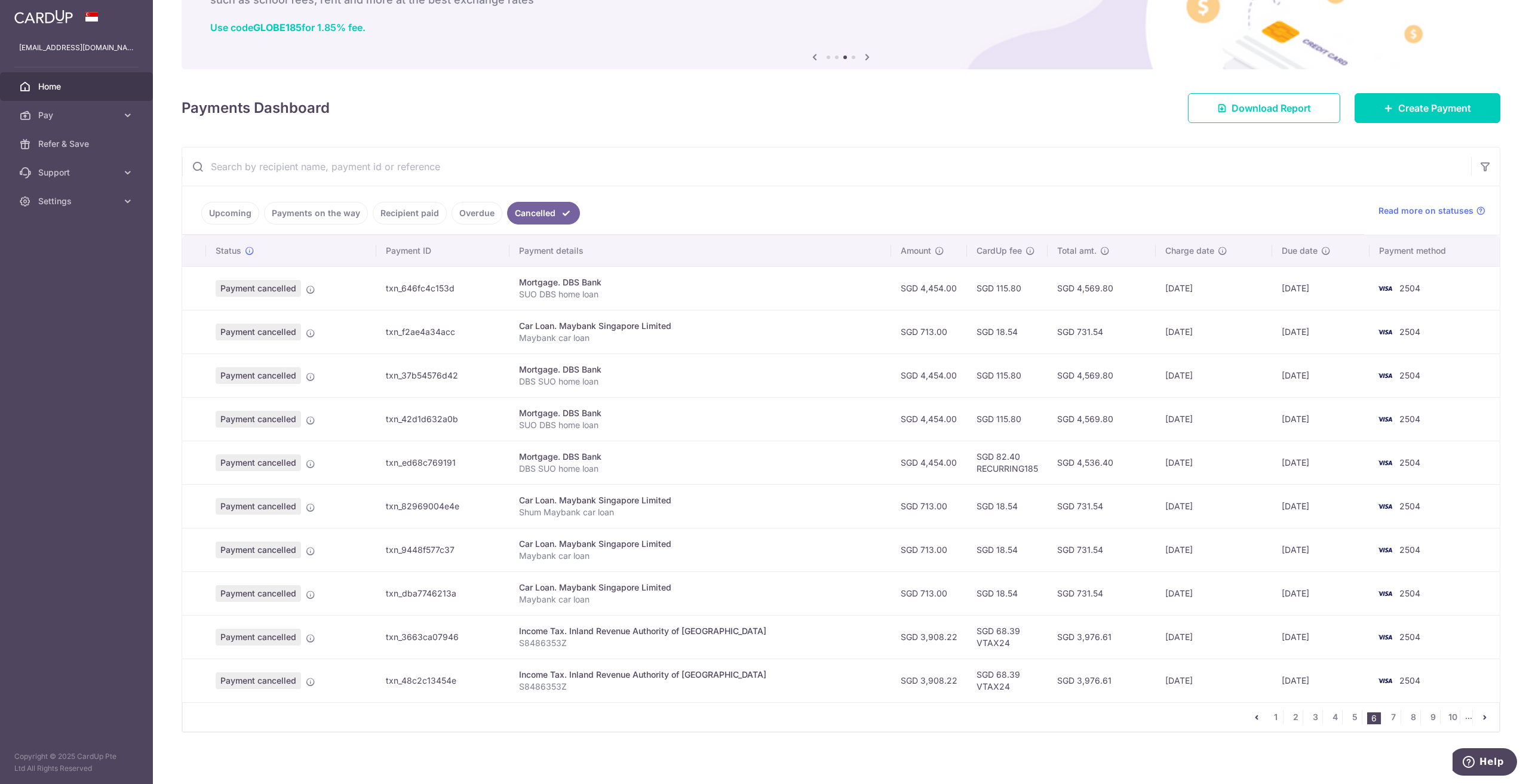
click at [462, 211] on link "Overdue" at bounding box center [477, 213] width 51 height 23
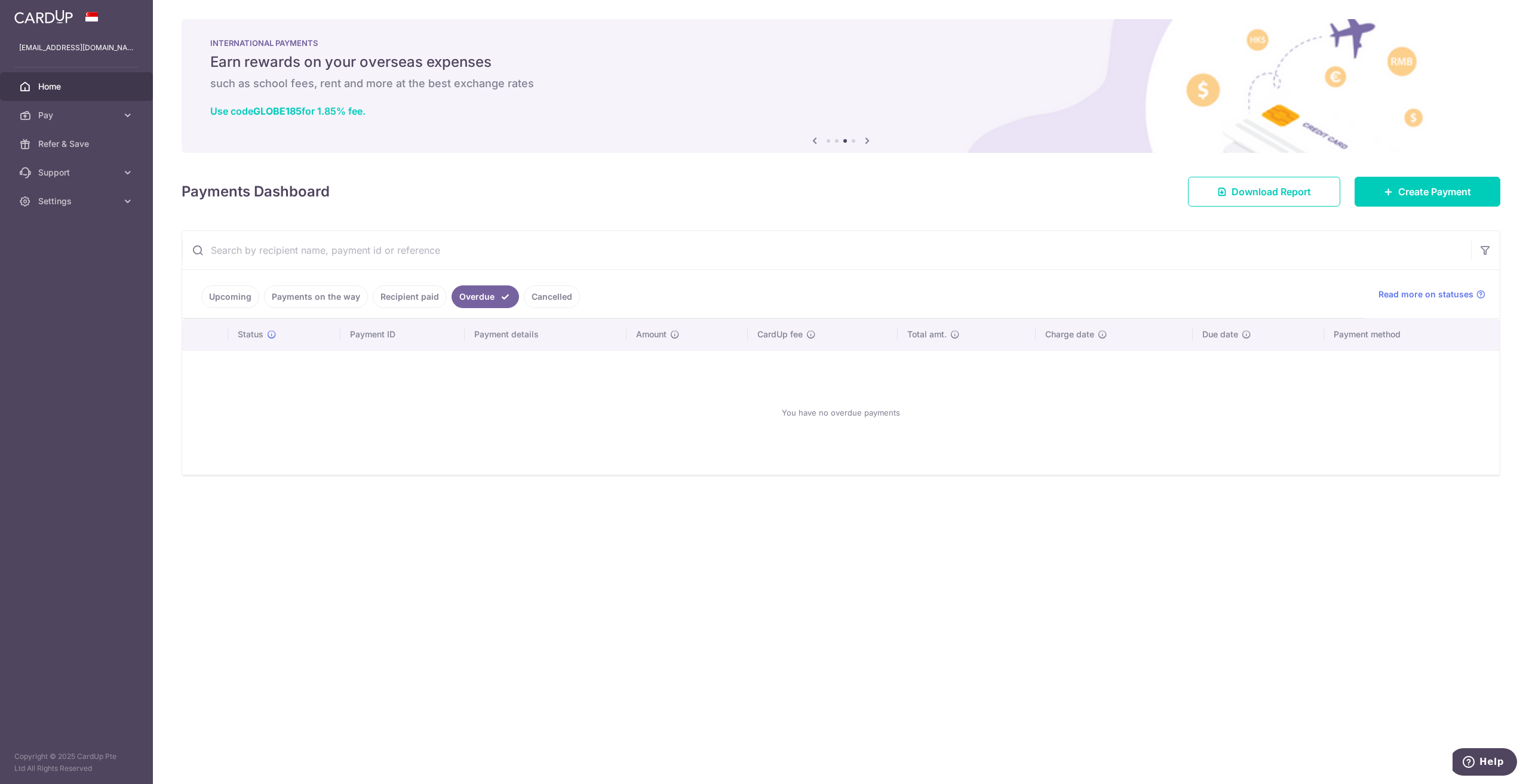
click at [408, 299] on link "Recipient paid" at bounding box center [410, 297] width 74 height 23
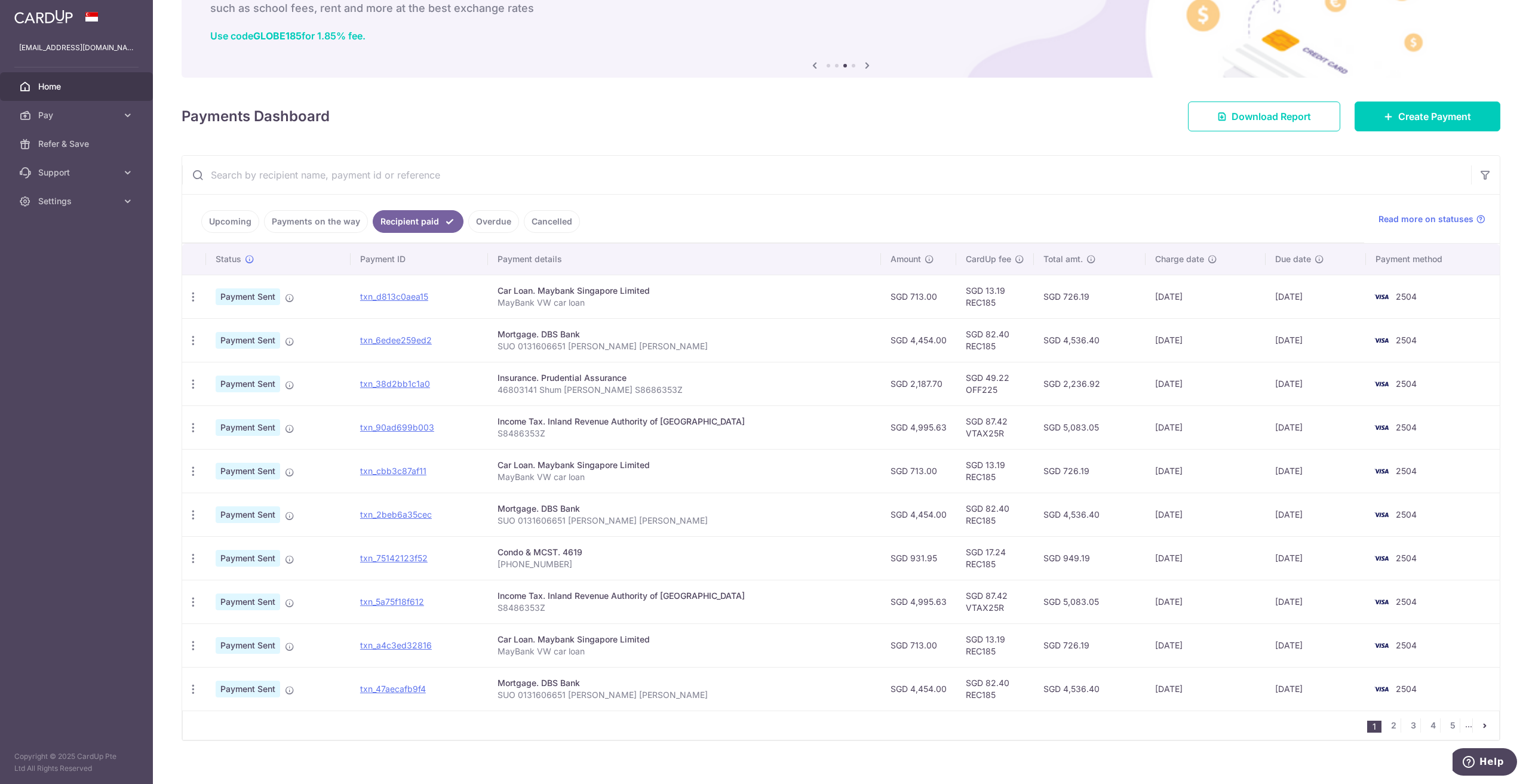
scroll to position [83, 0]
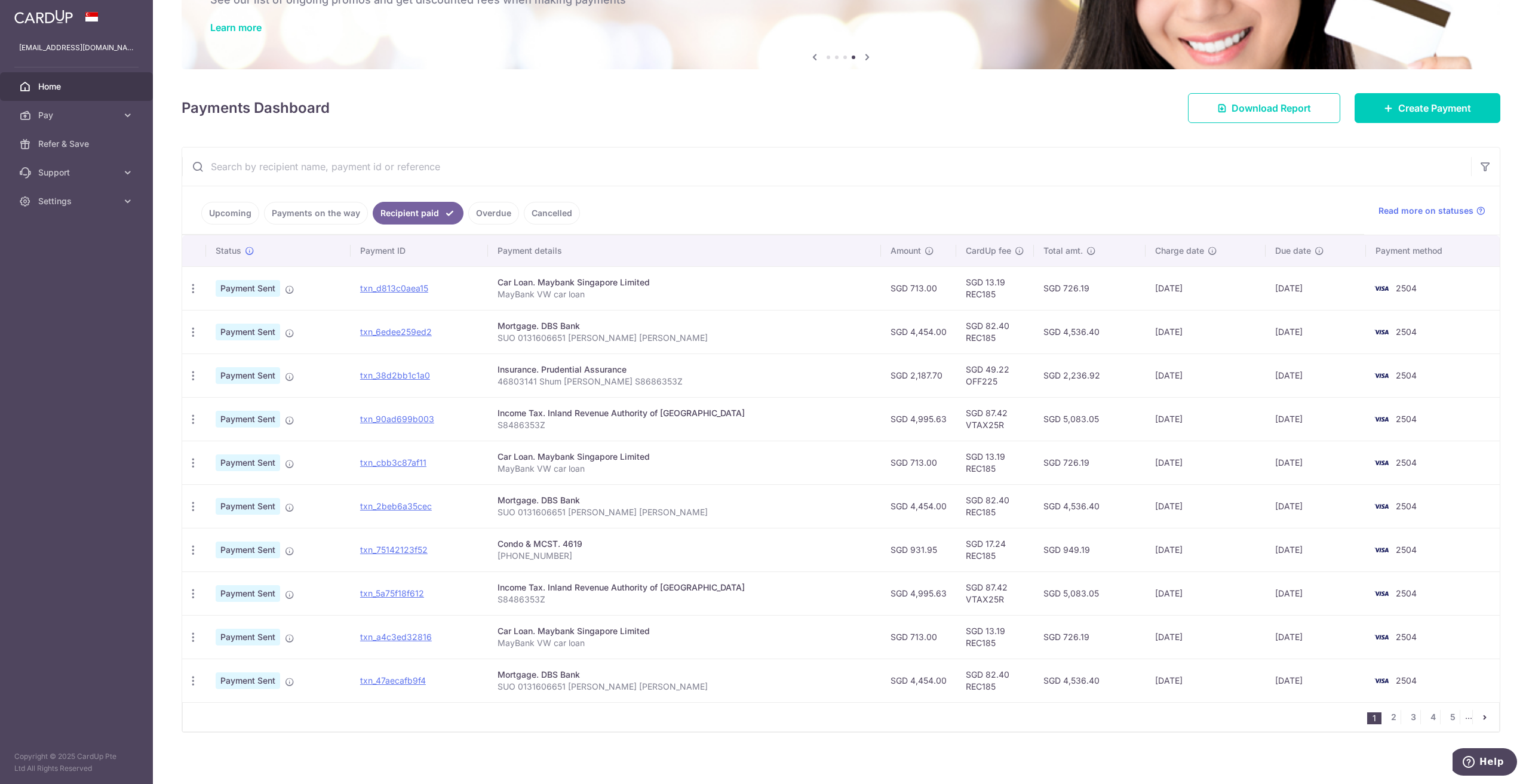
drag, startPoint x: 1124, startPoint y: 288, endPoint x: 1177, endPoint y: 333, distance: 69.5
click at [1177, 333] on tbody "PDF Receipt Payment Sent txn_d813c0aea15 Car Loan. Maybank Singapore Limited Ma…" at bounding box center [840, 484] width 1318 height 436
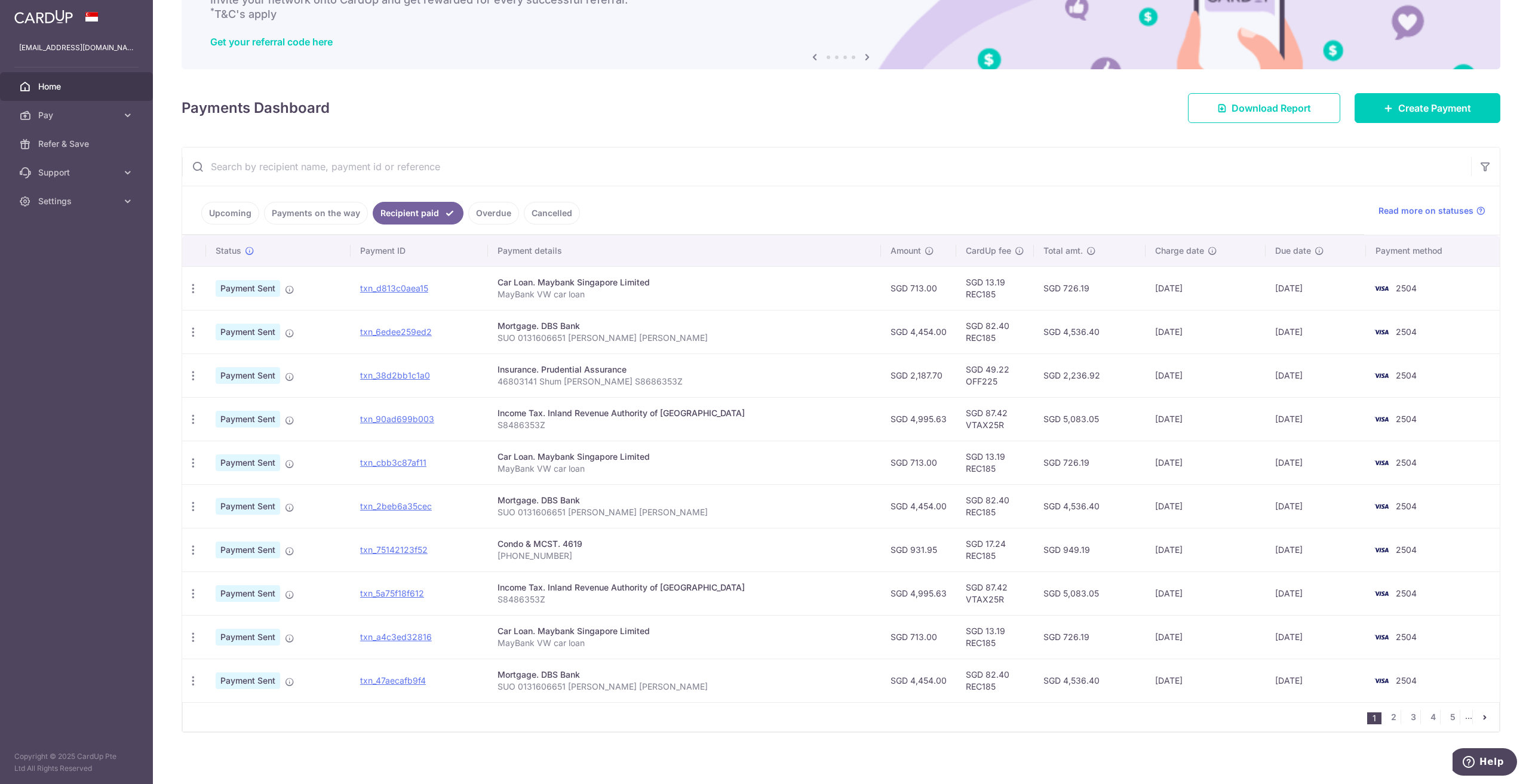
click at [1177, 333] on td "27/08/2025" at bounding box center [1205, 332] width 120 height 44
click at [287, 212] on link "Payments on the way" at bounding box center [315, 213] width 104 height 23
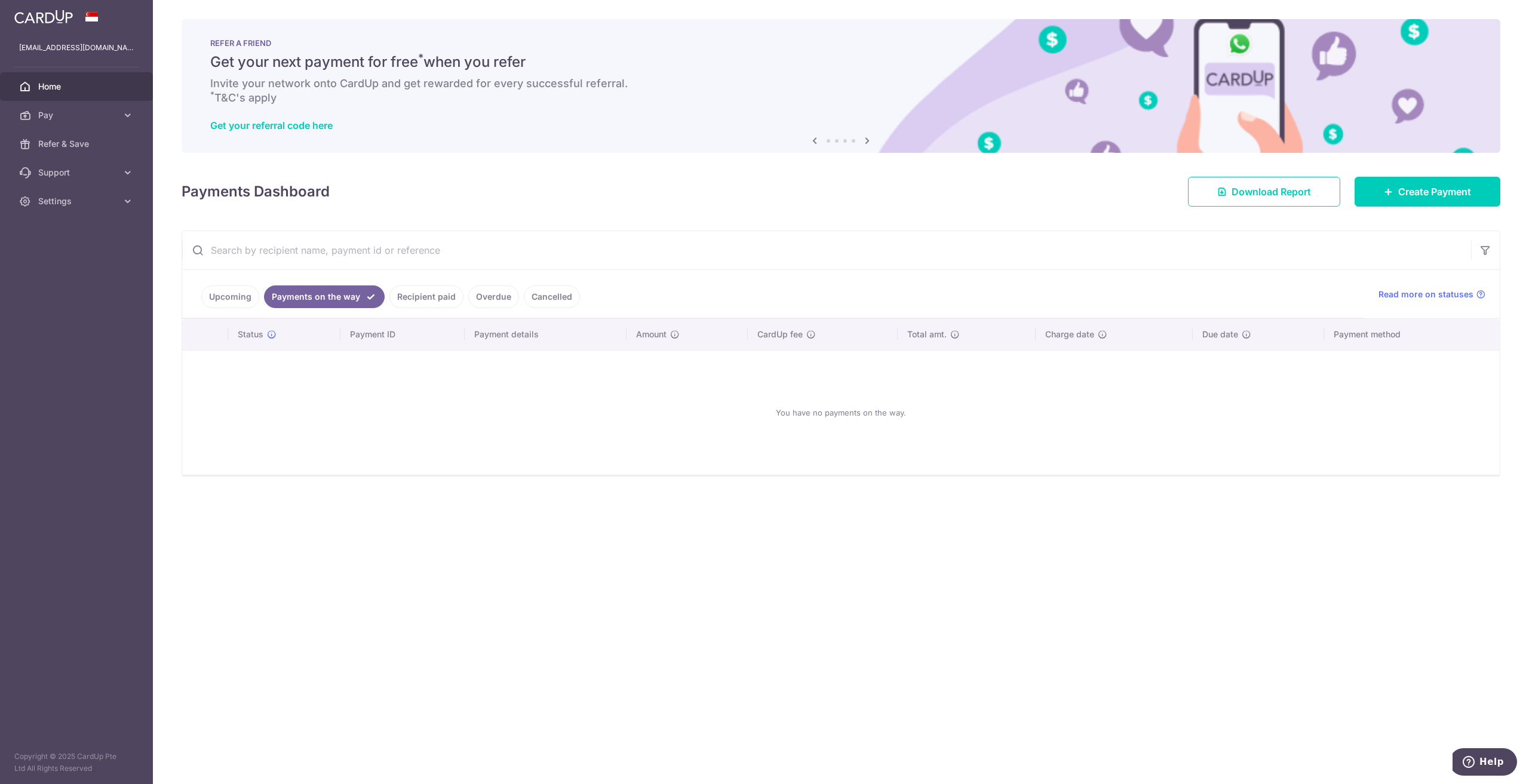
click at [227, 294] on link "Upcoming" at bounding box center [230, 297] width 58 height 23
